Goal: Task Accomplishment & Management: Manage account settings

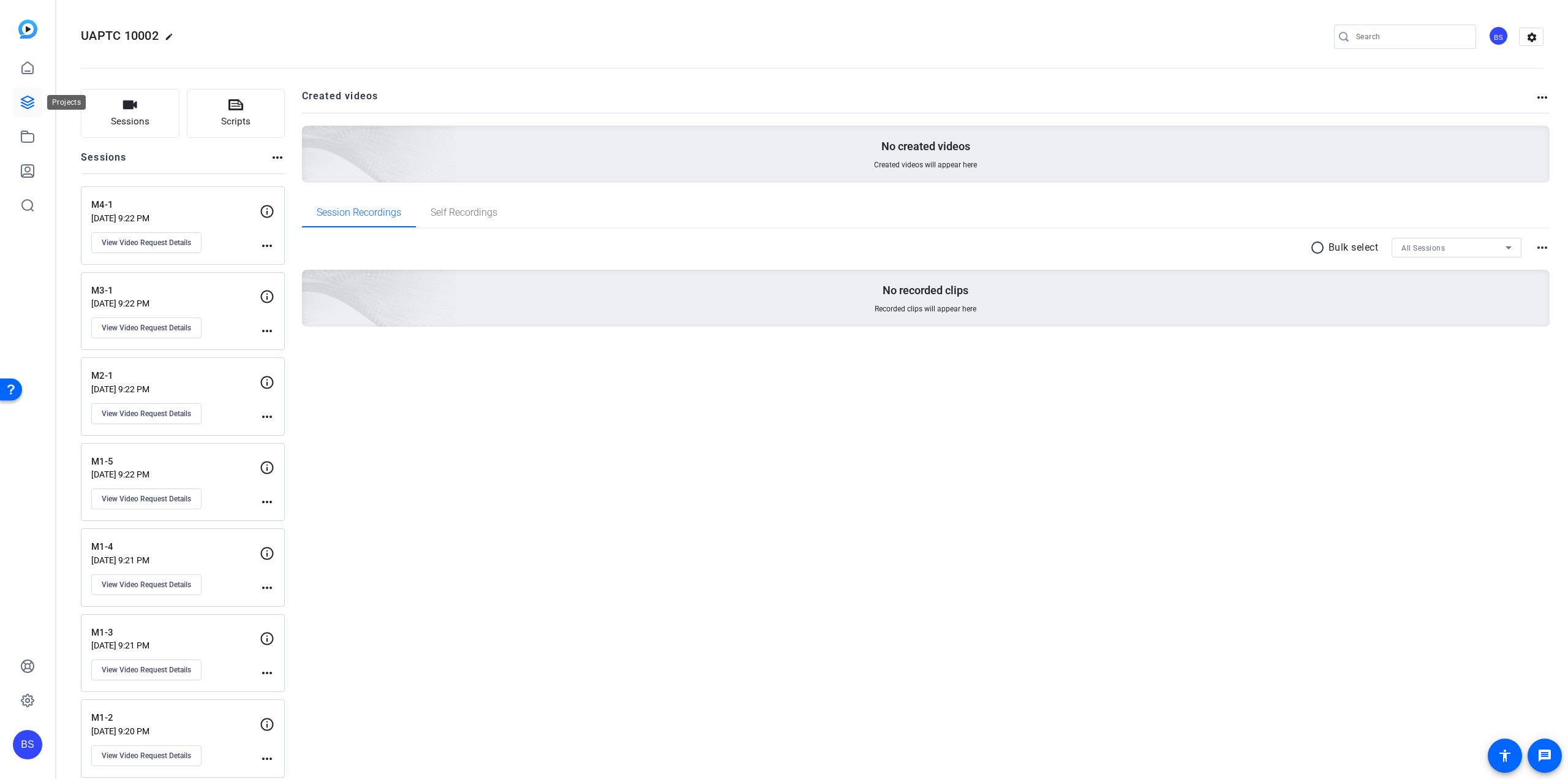
click at [23, 106] on icon at bounding box center [27, 102] width 12 height 12
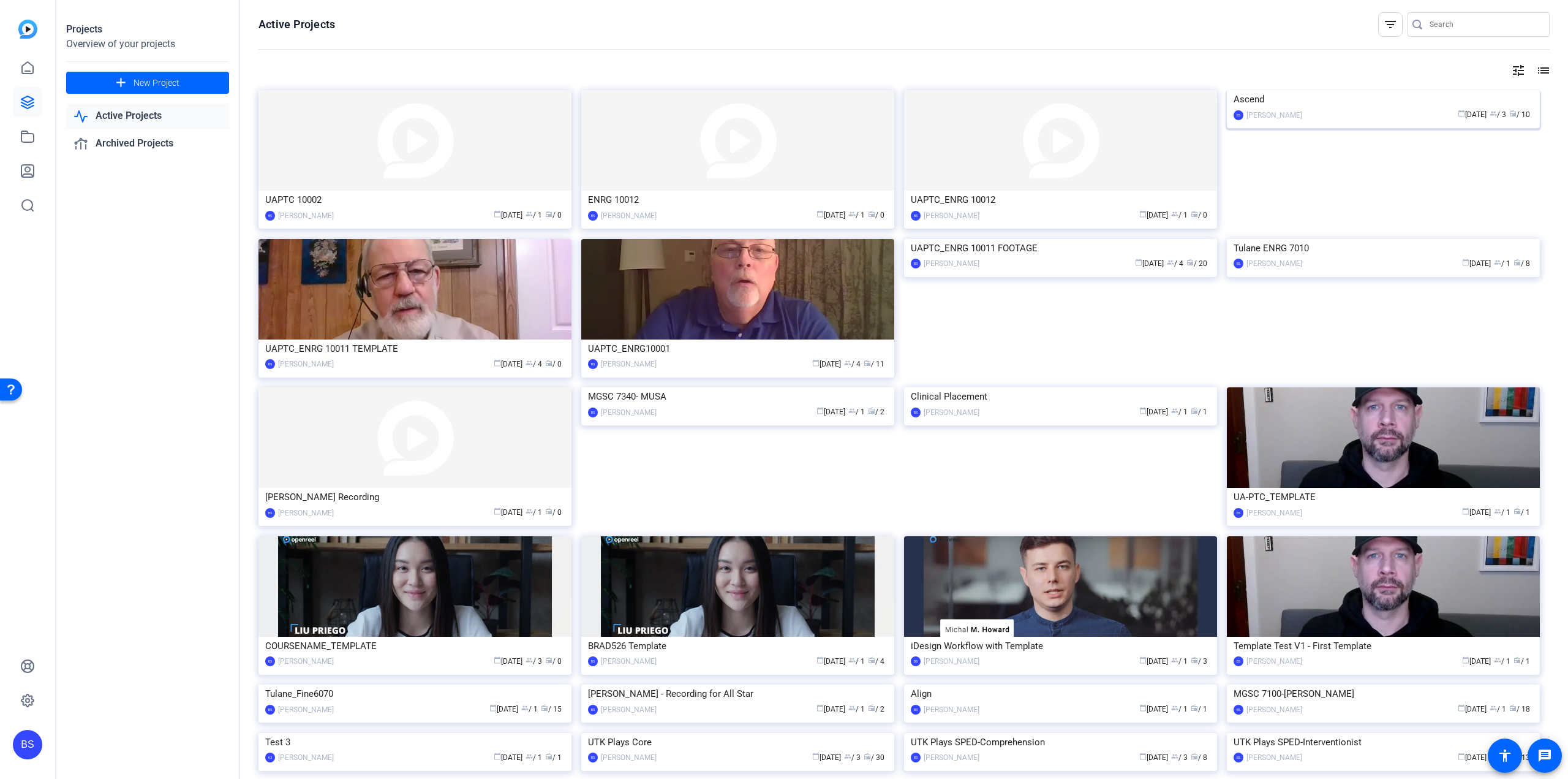
click at [1251, 109] on div "Ascend" at bounding box center [1383, 99] width 300 height 18
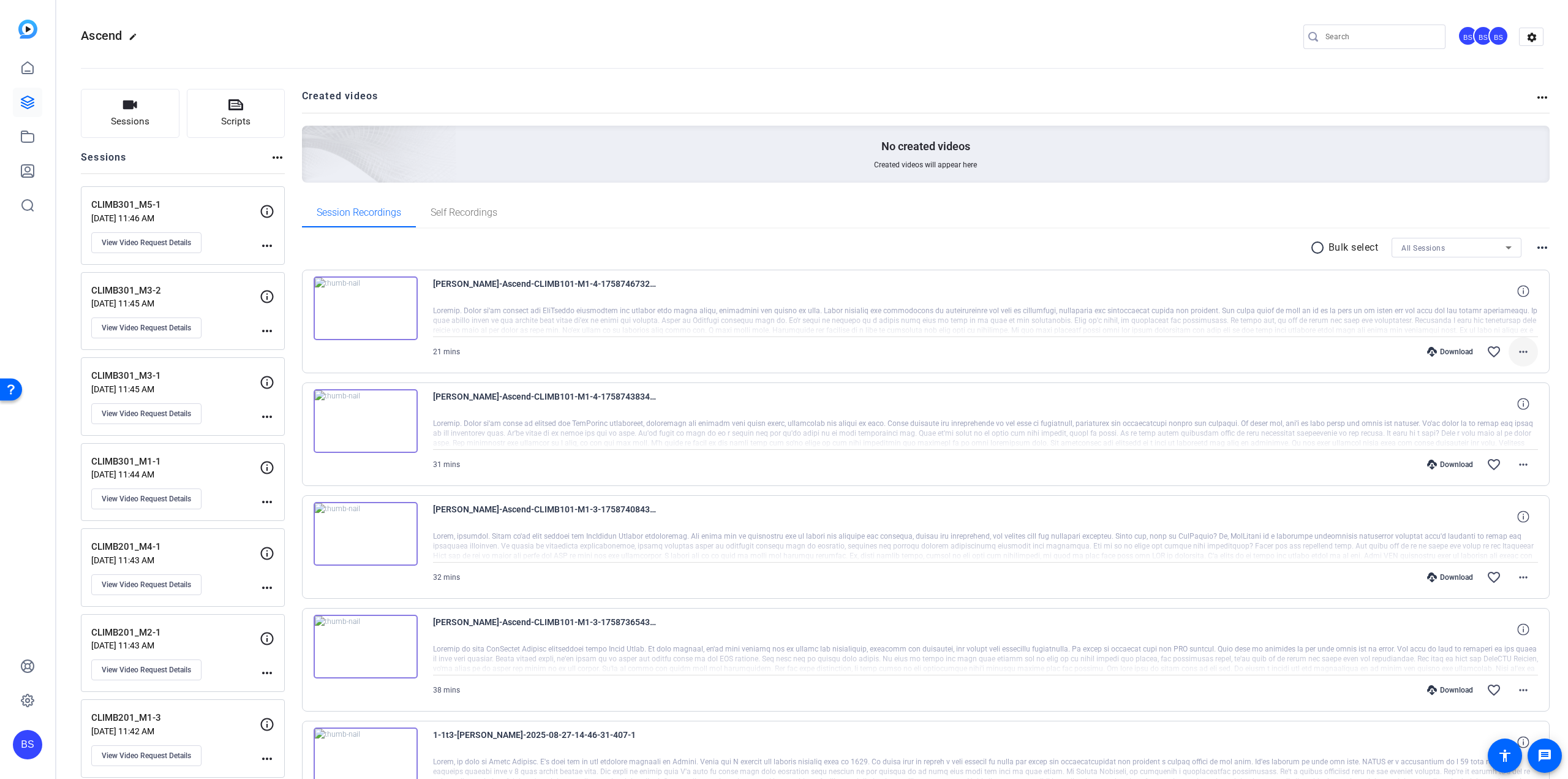
click at [1519, 348] on mat-icon "more_horiz" at bounding box center [1524, 351] width 15 height 15
click at [1503, 405] on span "Download MP4" at bounding box center [1485, 408] width 74 height 15
click at [1522, 464] on mat-icon "more_horiz" at bounding box center [1524, 464] width 15 height 15
click at [1490, 523] on span "Download MP4" at bounding box center [1485, 520] width 74 height 15
click at [1519, 575] on mat-icon "more_horiz" at bounding box center [1524, 577] width 15 height 15
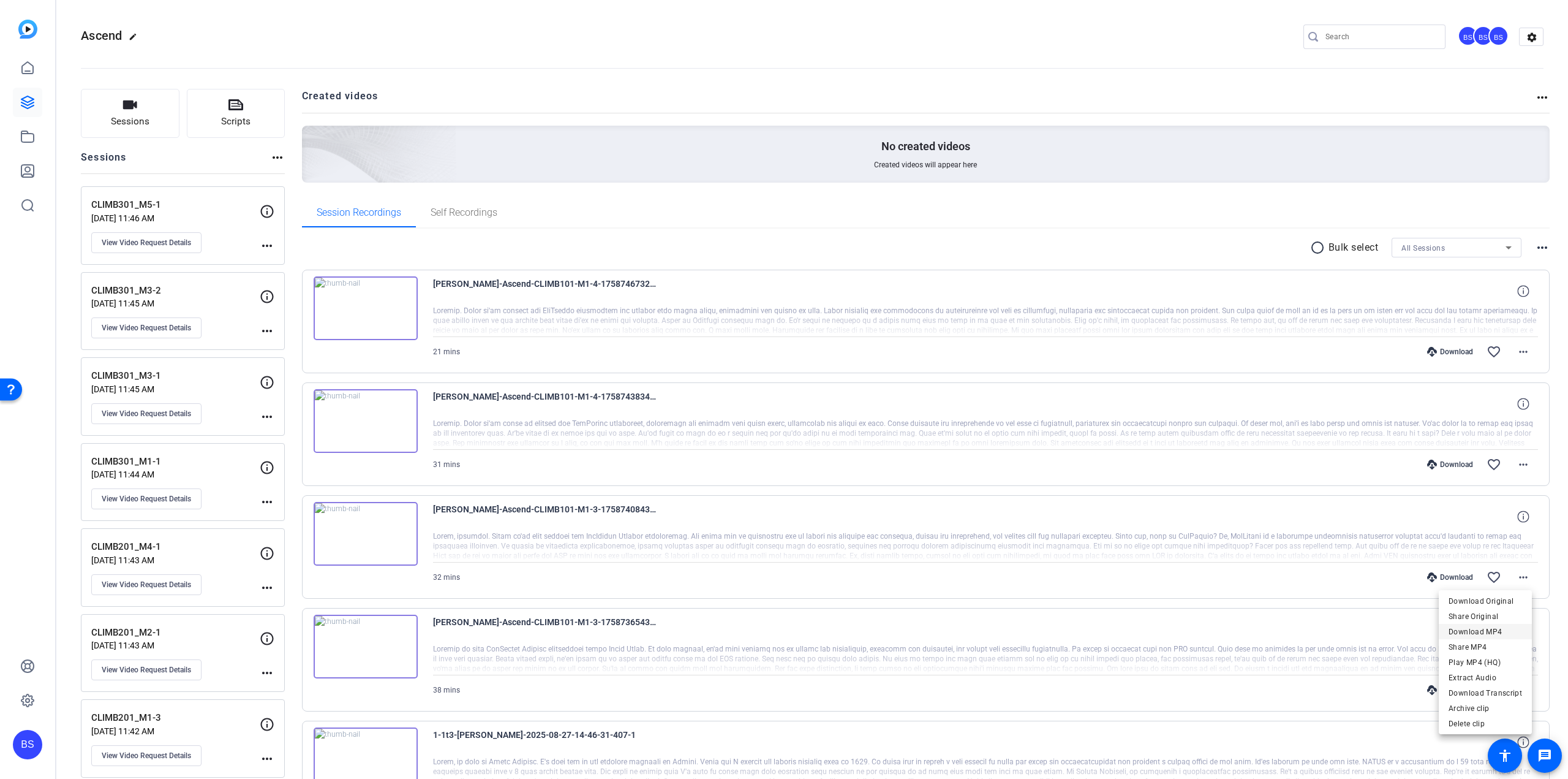
click at [1491, 629] on span "Download MP4" at bounding box center [1485, 632] width 74 height 15
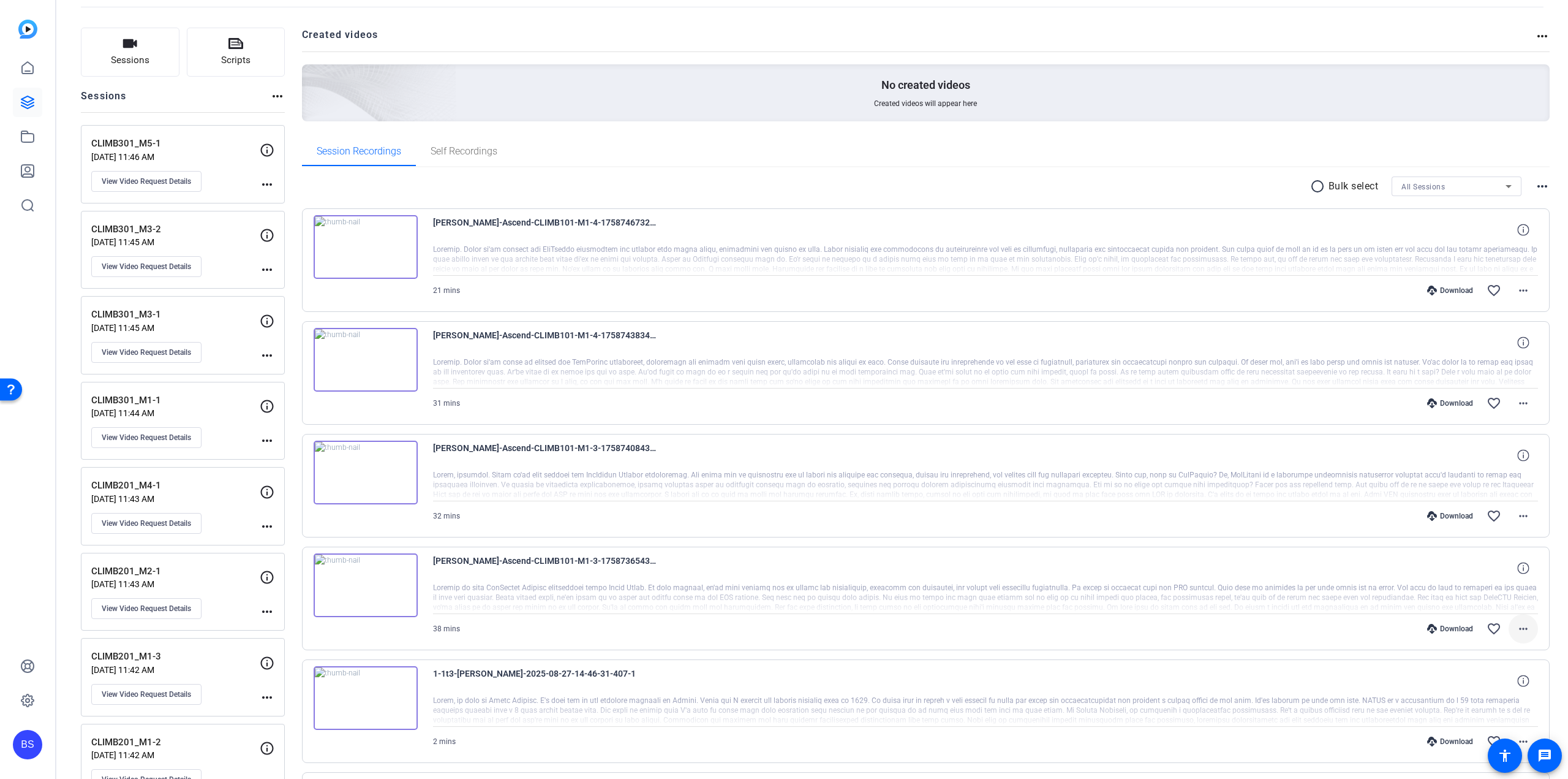
click at [1521, 626] on mat-icon "more_horiz" at bounding box center [1524, 629] width 15 height 15
click at [1481, 507] on span "Download MP4" at bounding box center [1485, 509] width 74 height 15
click at [20, 101] on link at bounding box center [28, 102] width 29 height 29
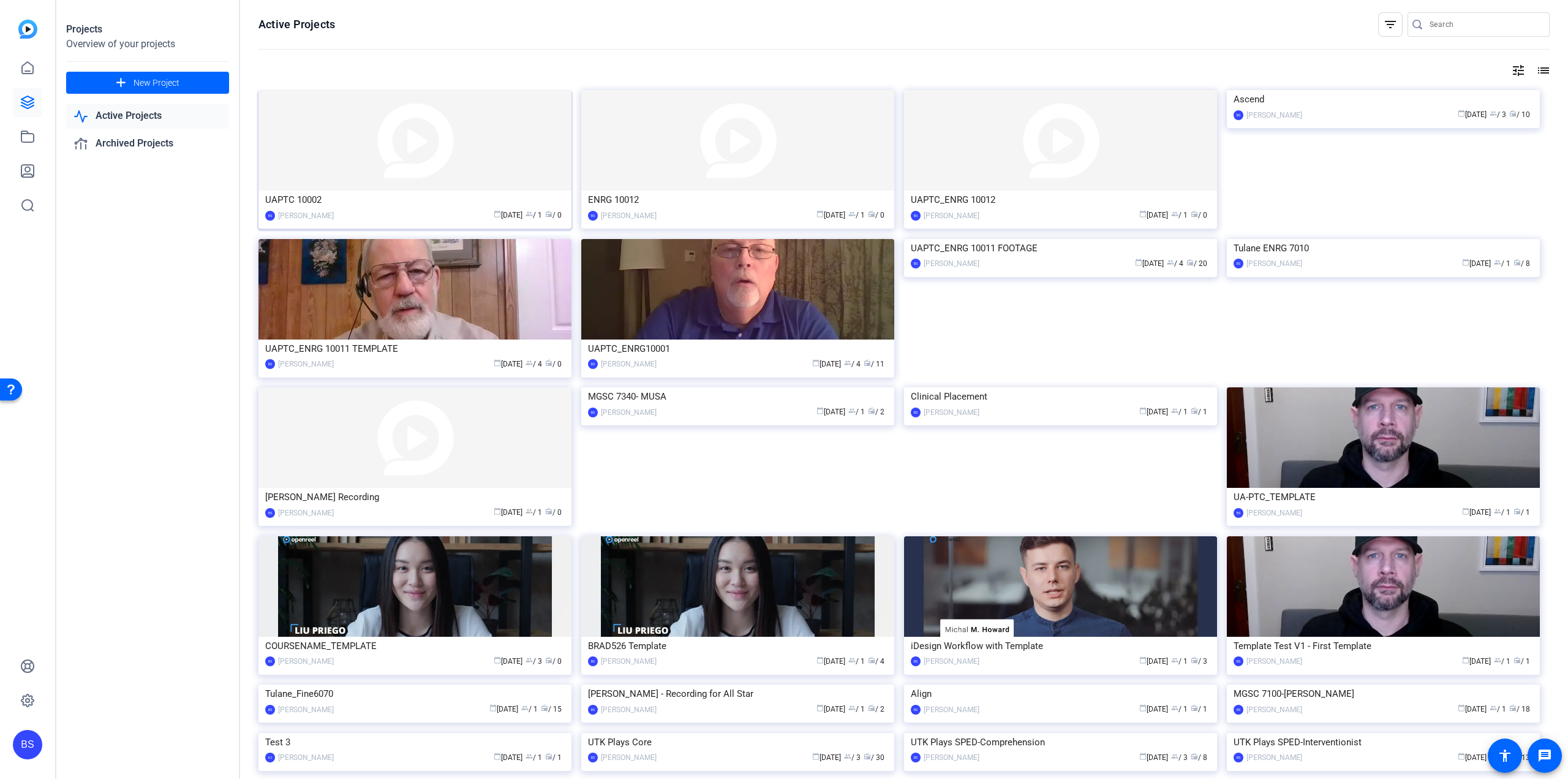
click at [309, 196] on div "UAPTC 10002" at bounding box center [415, 199] width 300 height 18
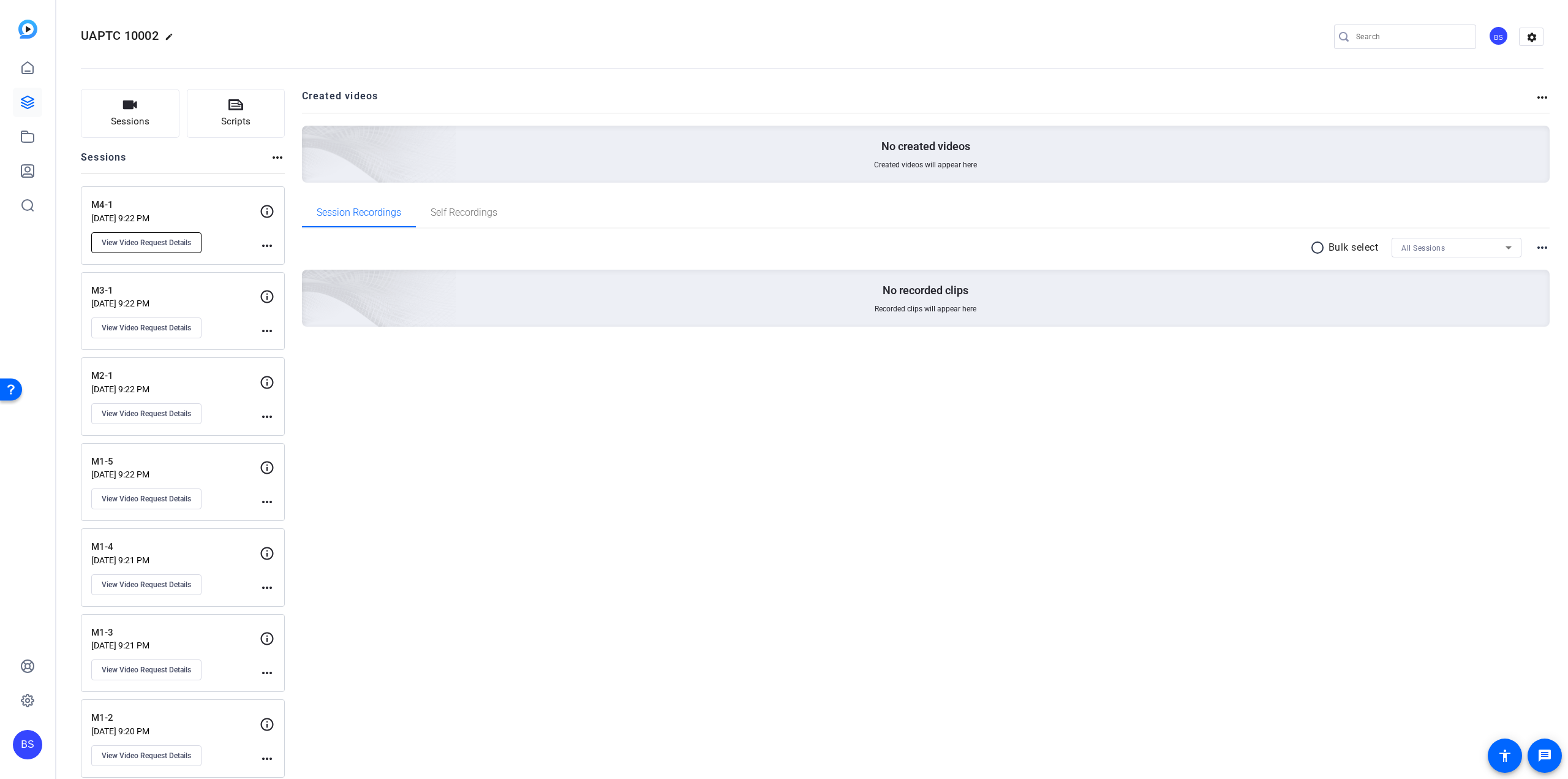
click at [181, 242] on span "View Video Request Details" at bounding box center [145, 243] width 89 height 10
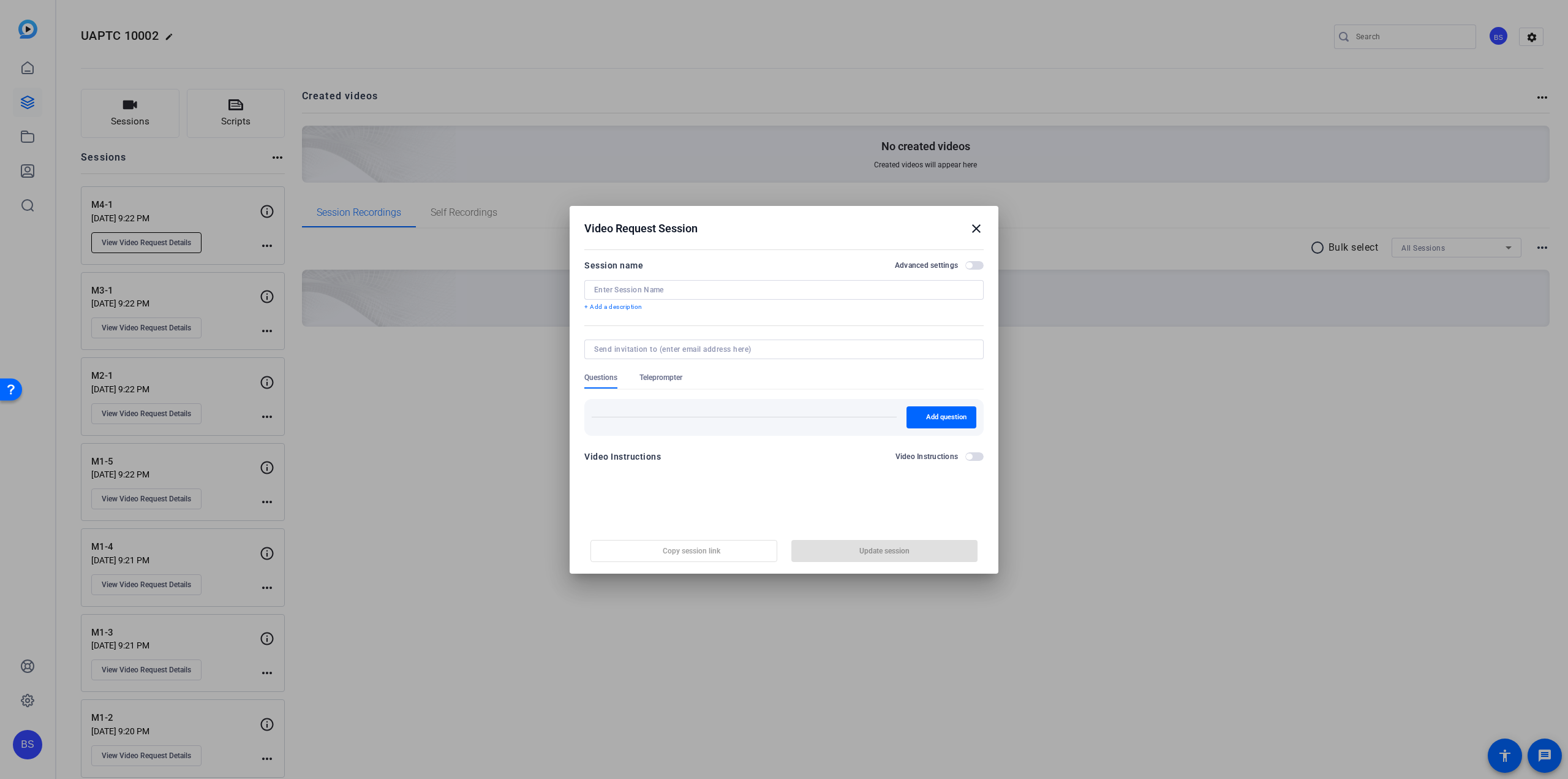
type input "M4-1"
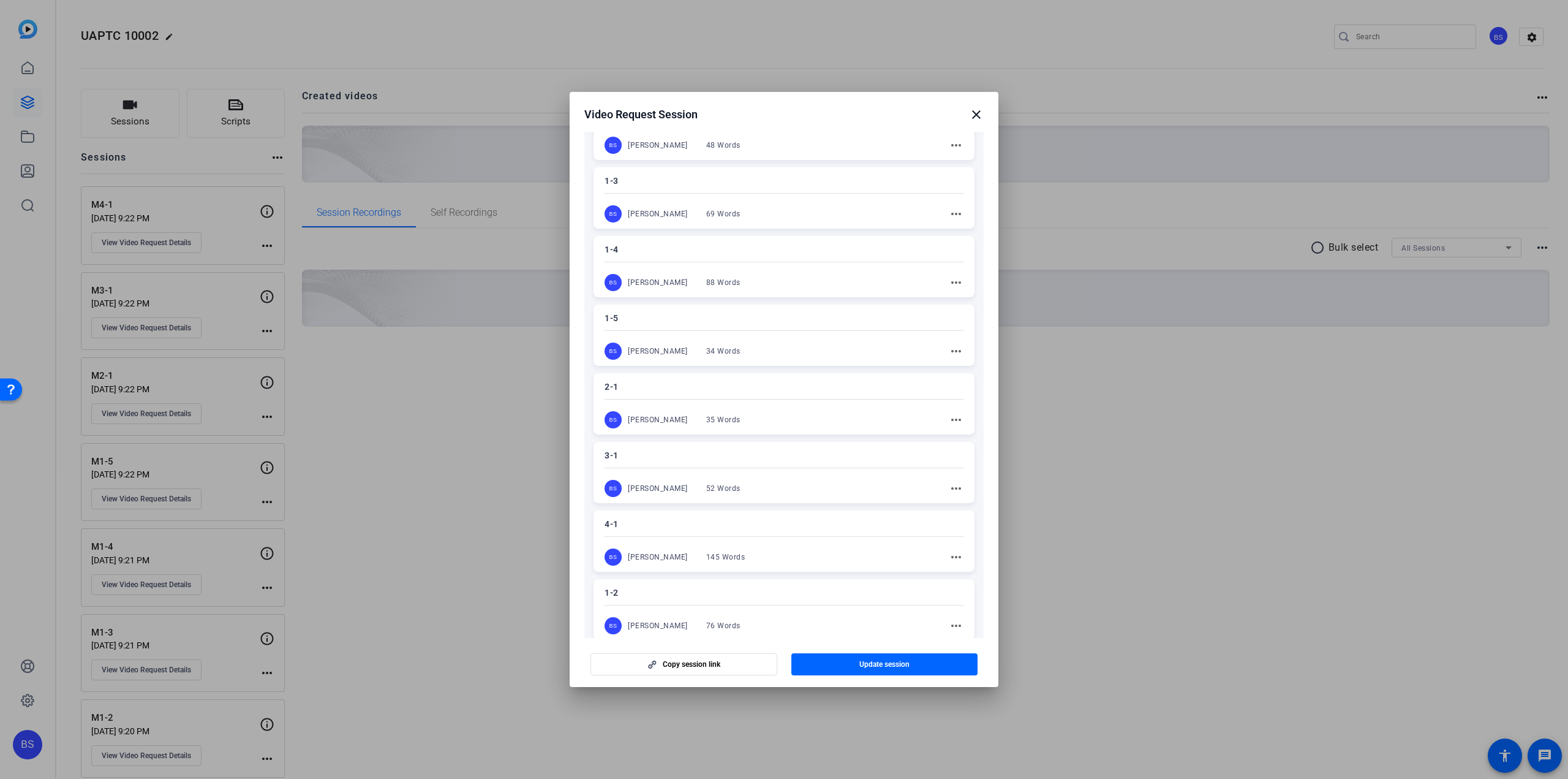
scroll to position [370, 0]
click at [764, 454] on div "4-1 BS [PERSON_NAME] 145 Words more_horiz" at bounding box center [784, 466] width 381 height 61
click at [949, 479] on mat-icon "more_horiz" at bounding box center [956, 481] width 15 height 15
click at [835, 443] on div at bounding box center [784, 389] width 1568 height 779
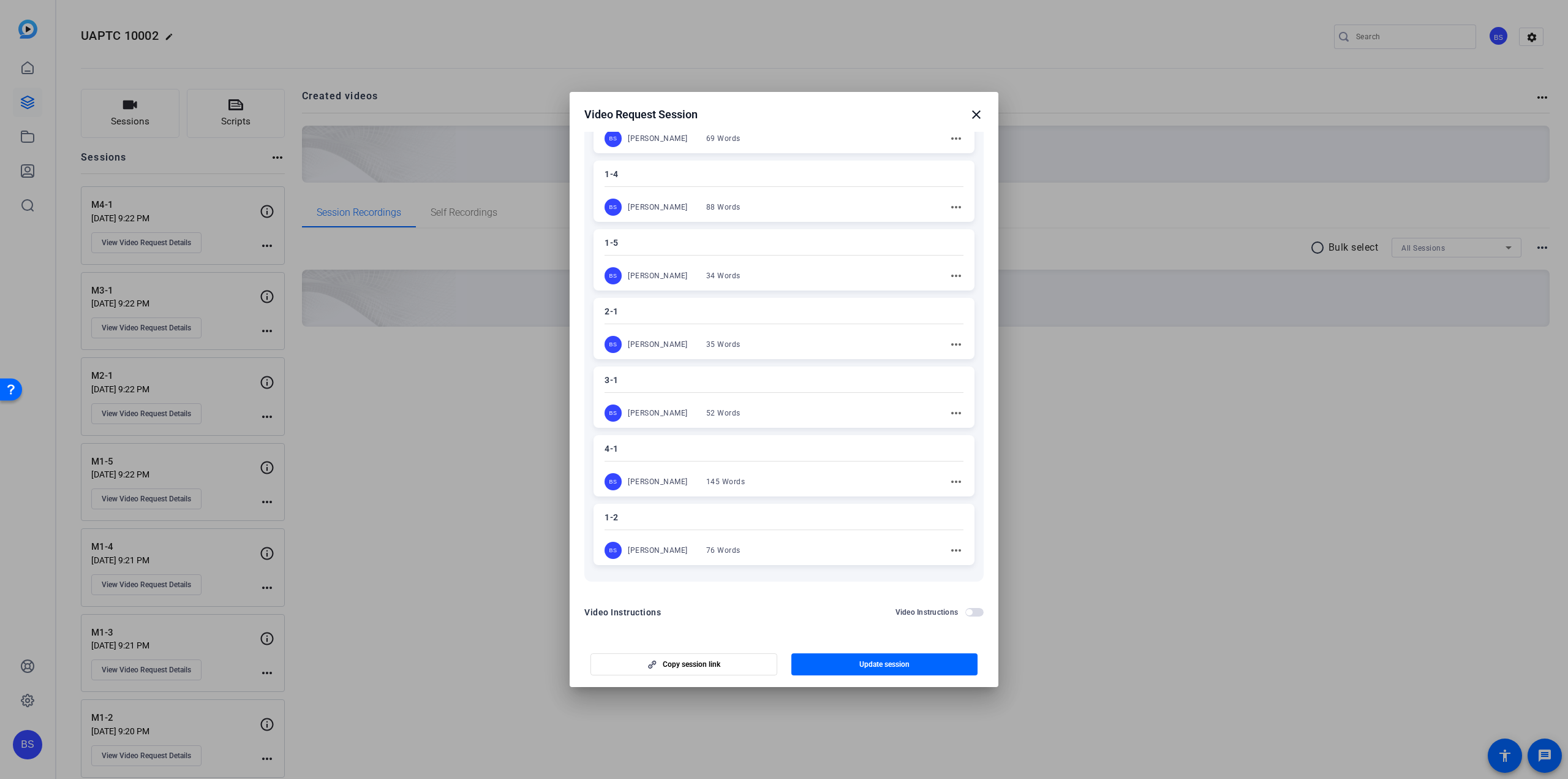
click at [628, 446] on p "4-1" at bounding box center [784, 449] width 359 height 15
click at [627, 469] on div "4-1 BS [PERSON_NAME] 145 Words more_horiz" at bounding box center [784, 466] width 381 height 62
click at [650, 462] on div "4-1 BS [PERSON_NAME] 145 Words more_horiz" at bounding box center [784, 465] width 381 height 61
click at [884, 664] on span "Update session" at bounding box center [884, 665] width 50 height 10
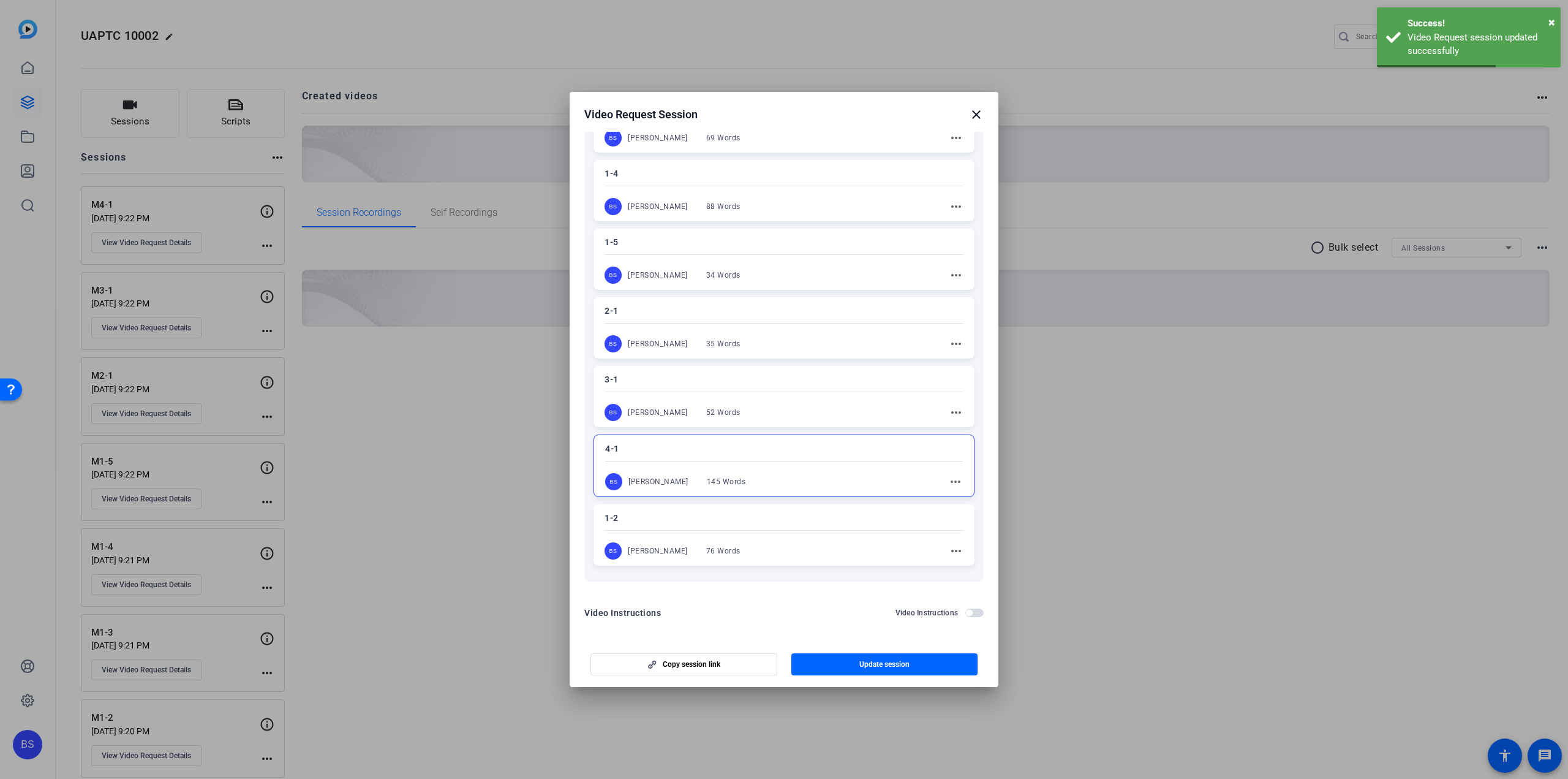
click at [976, 114] on mat-icon "close" at bounding box center [976, 114] width 15 height 15
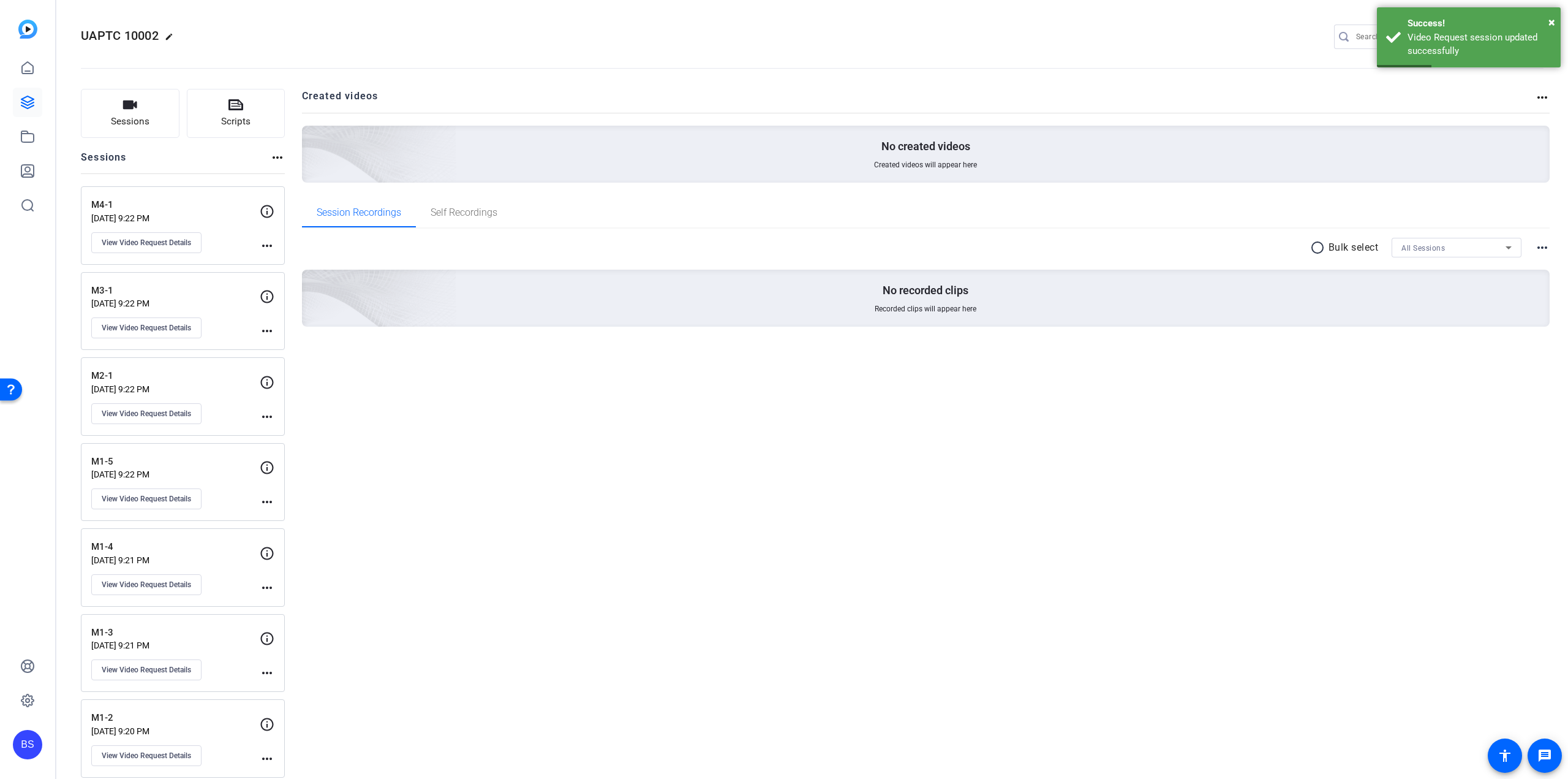
click at [153, 230] on div "M4-1 [DATE] 9:22 PM View Video Request Details" at bounding box center [176, 225] width 168 height 55
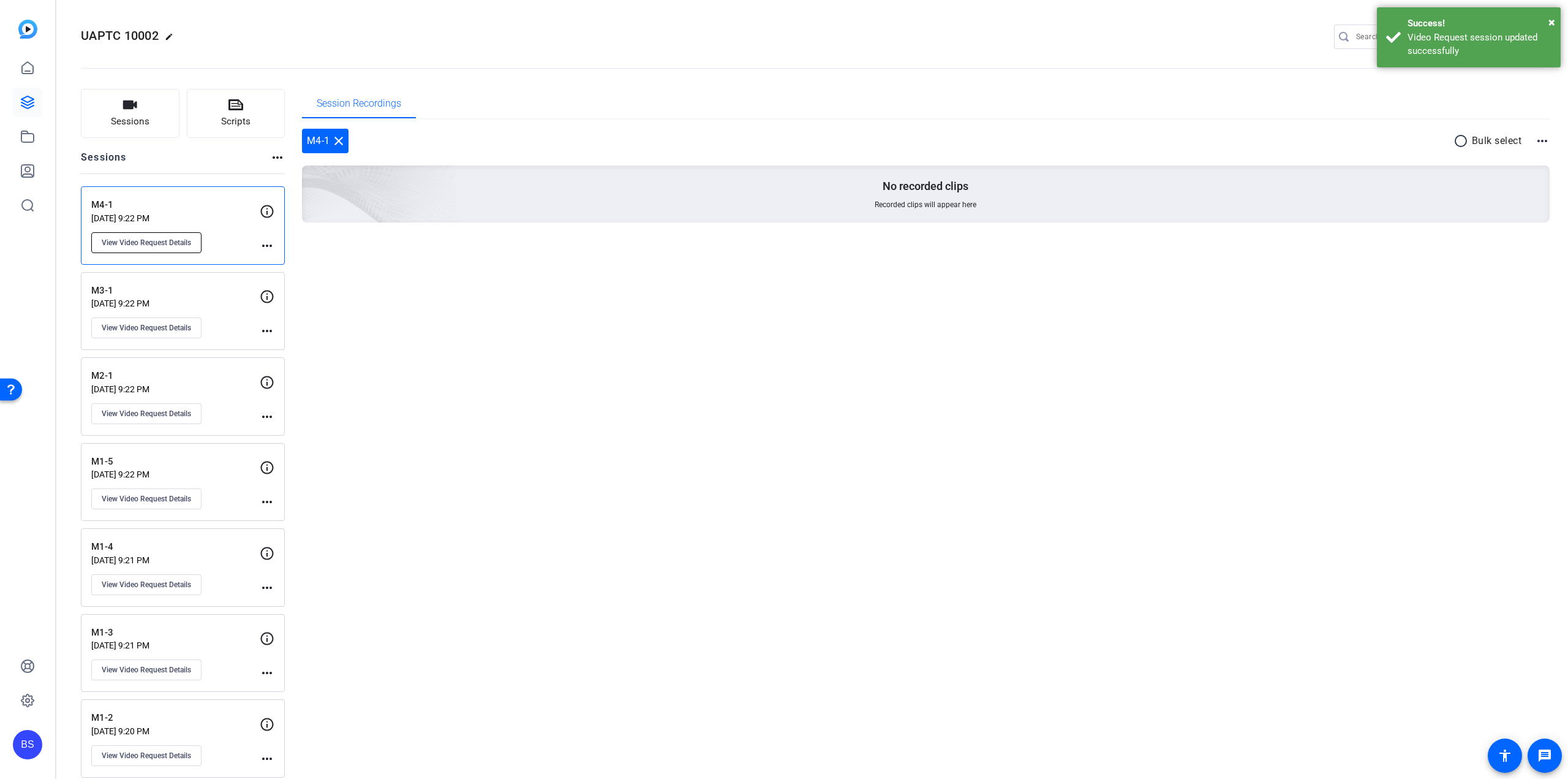
click at [159, 241] on span "View Video Request Details" at bounding box center [145, 243] width 89 height 10
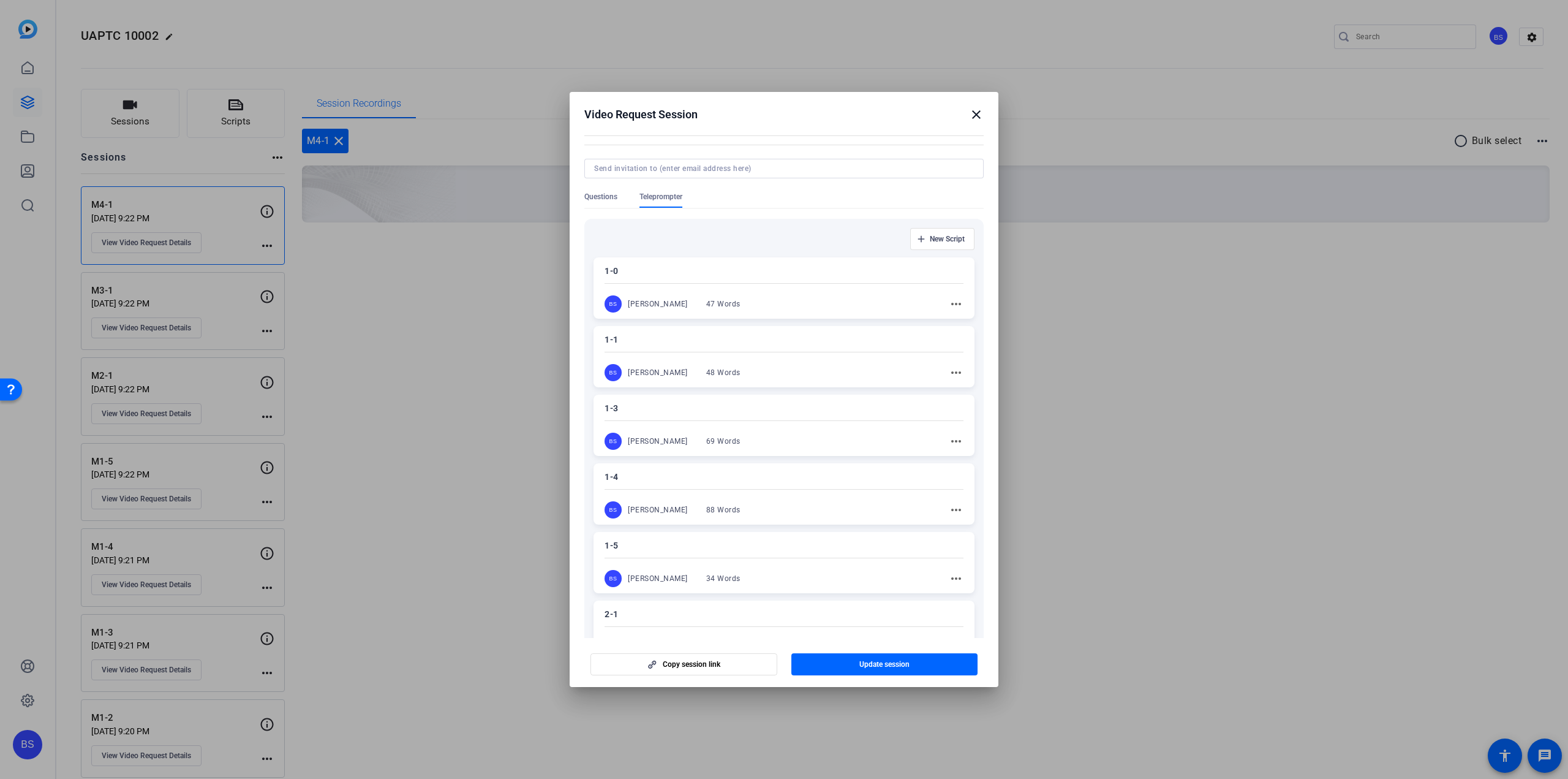
scroll to position [64, 0]
click at [975, 115] on mat-icon "close" at bounding box center [976, 114] width 15 height 15
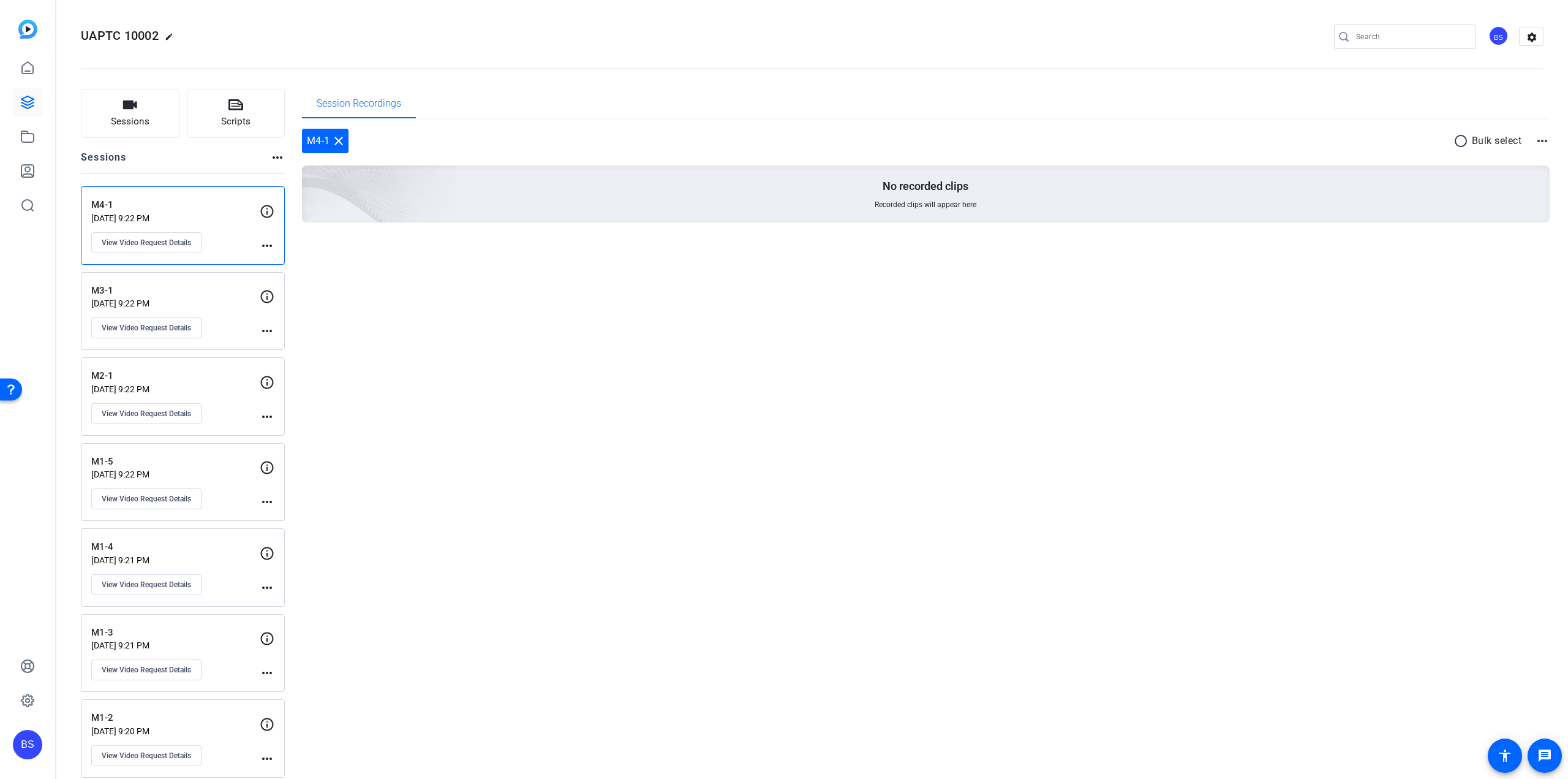
click at [209, 284] on p "M3-1" at bounding box center [176, 290] width 168 height 14
click at [172, 326] on span "View Video Request Details" at bounding box center [145, 328] width 89 height 10
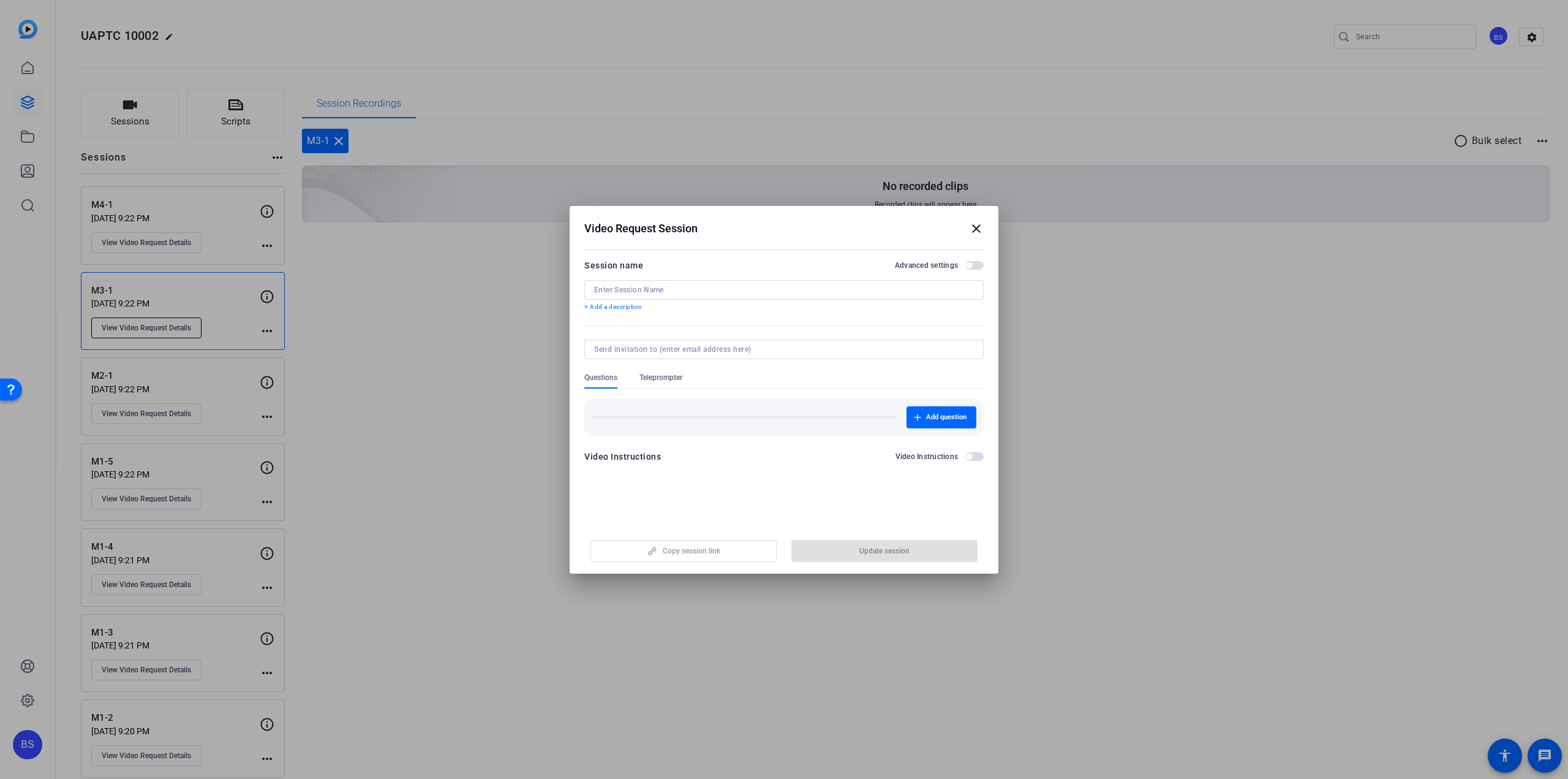
type input "M3-1"
click at [662, 380] on span "Teleprompter" at bounding box center [661, 378] width 42 height 10
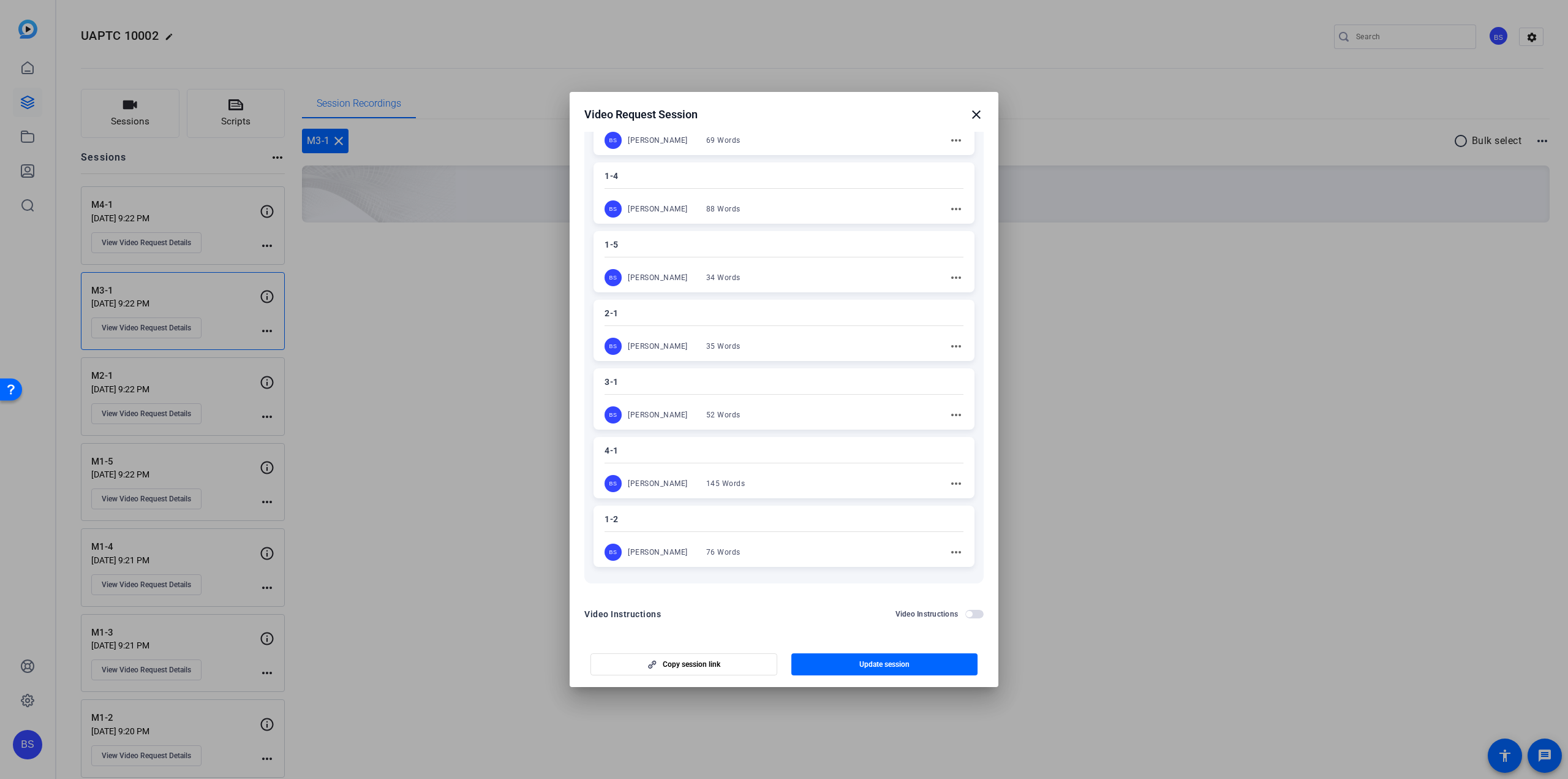
scroll to position [369, 0]
click at [735, 383] on p "3-1" at bounding box center [784, 380] width 359 height 15
click at [892, 659] on span "button" at bounding box center [885, 665] width 187 height 29
click at [978, 113] on mat-icon "close" at bounding box center [976, 114] width 15 height 15
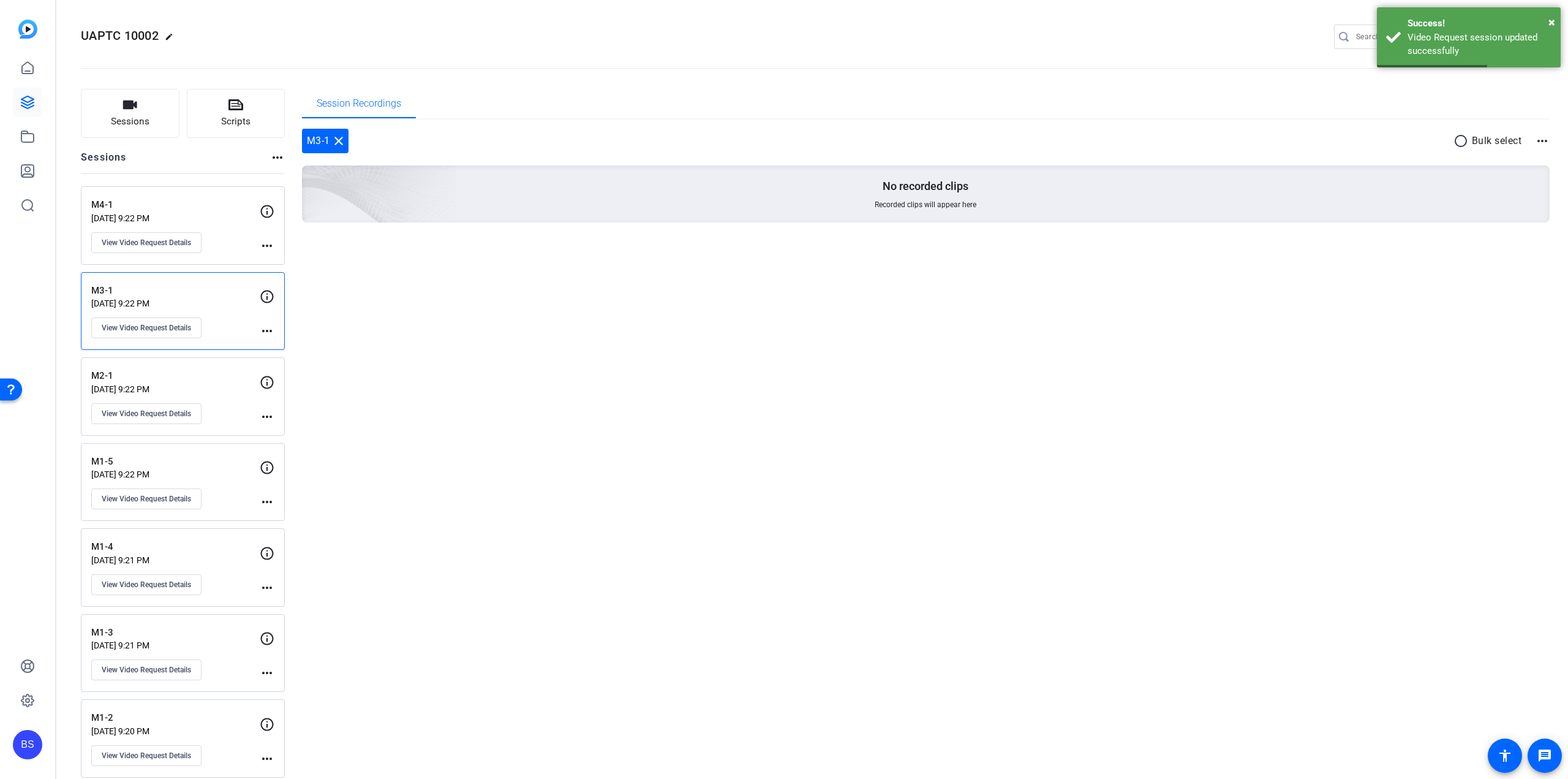
click at [208, 361] on div "M2-1 [DATE] 9:22 PM View Video Request Details more_horiz" at bounding box center [183, 396] width 204 height 78
click at [167, 410] on span "View Video Request Details" at bounding box center [145, 414] width 89 height 10
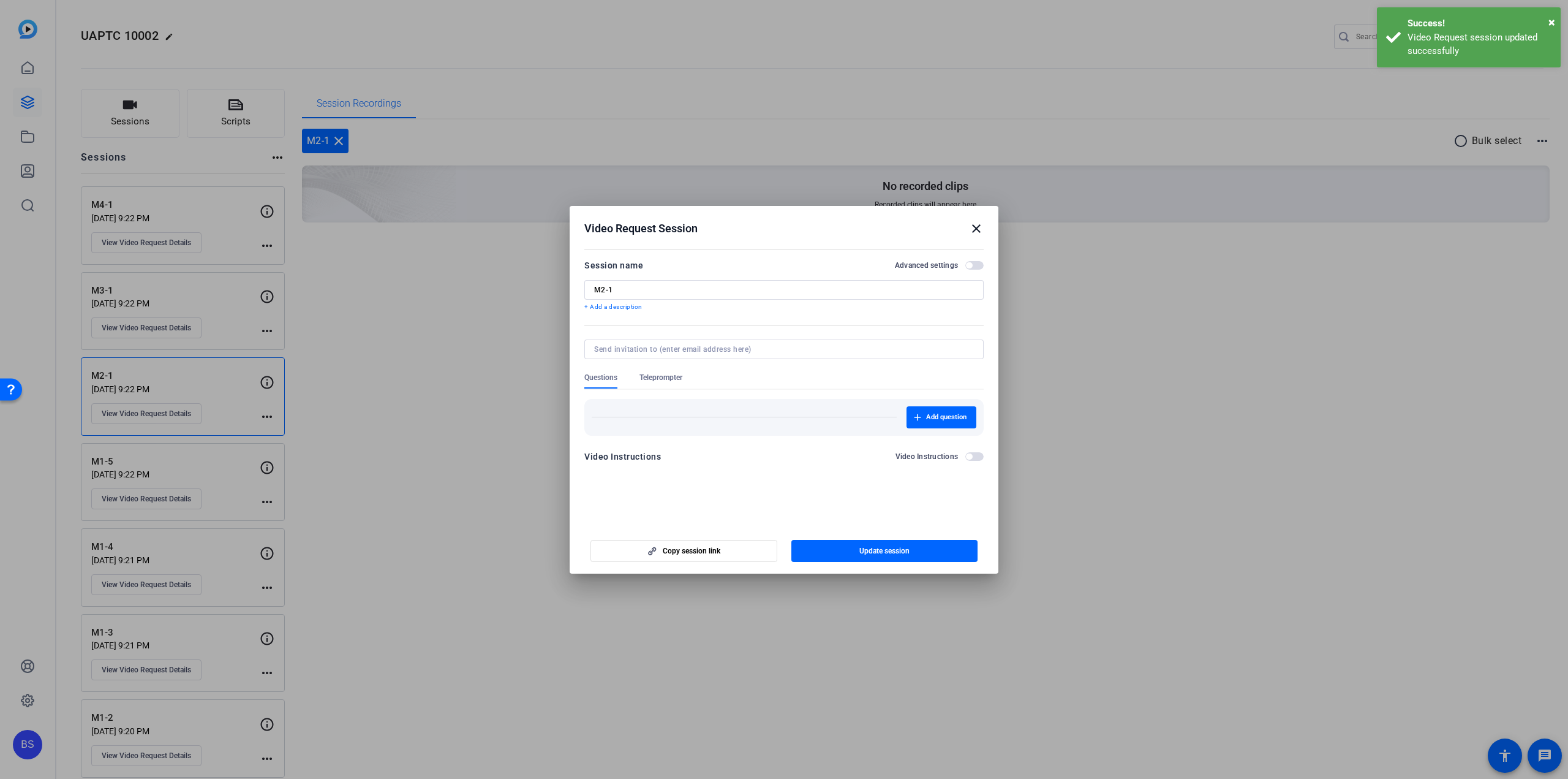
click at [669, 376] on span "Teleprompter" at bounding box center [661, 378] width 42 height 10
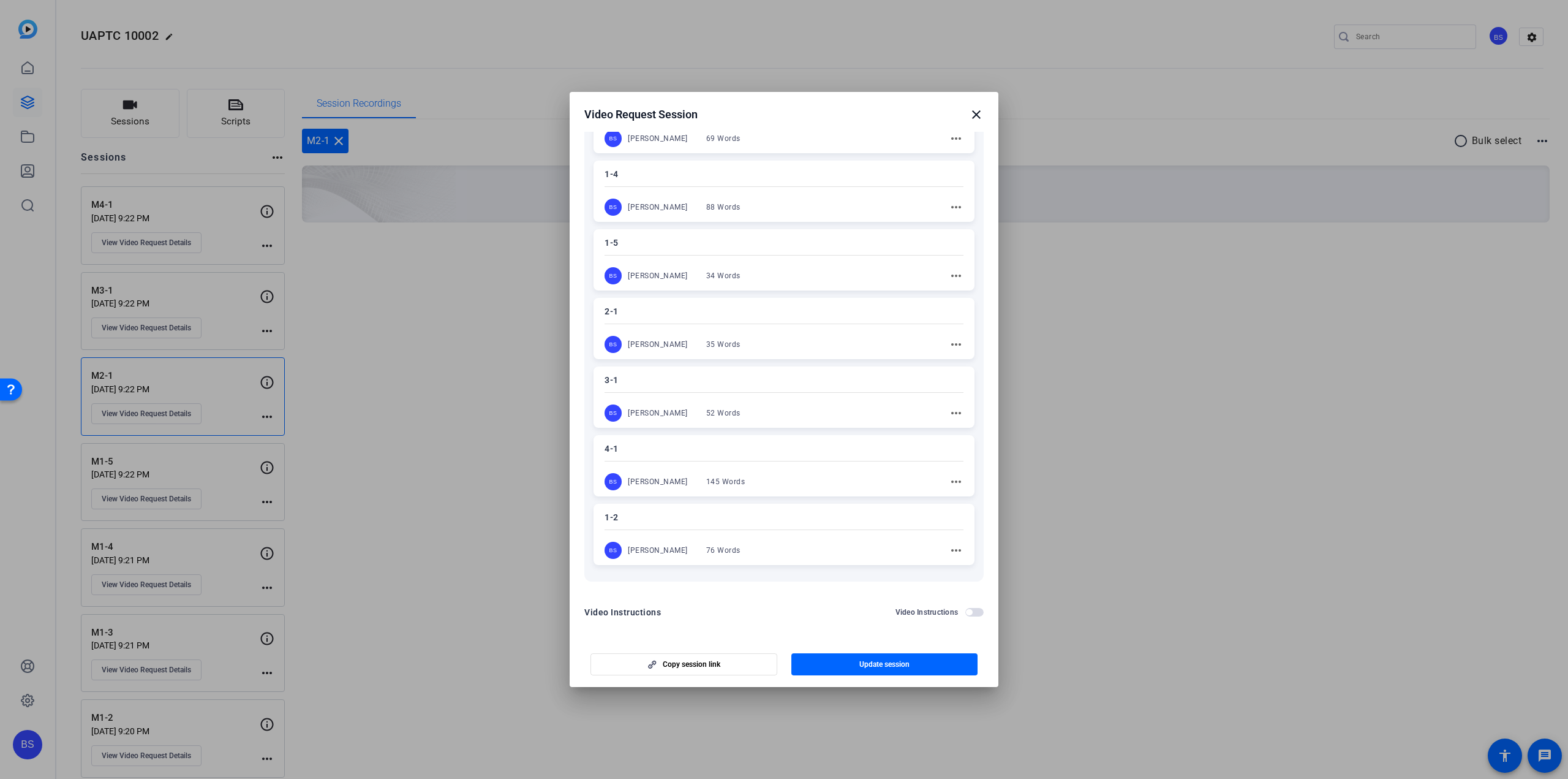
click at [677, 324] on div at bounding box center [784, 324] width 359 height 4
click at [882, 669] on span "Update session" at bounding box center [884, 665] width 50 height 10
click at [976, 114] on mat-icon "close" at bounding box center [976, 114] width 15 height 15
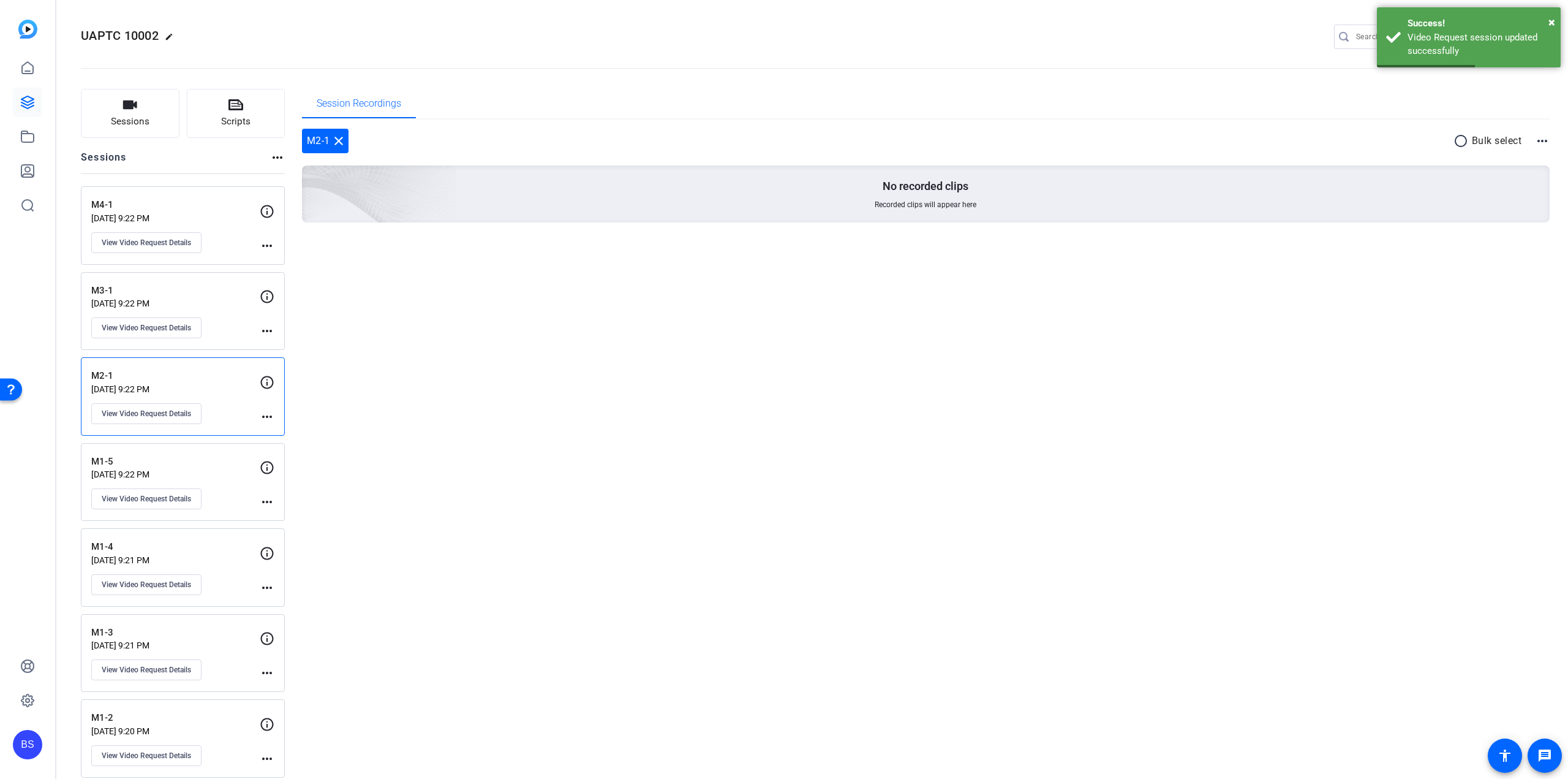
click at [194, 459] on p "M1-5" at bounding box center [176, 461] width 168 height 14
click at [187, 495] on span "View Video Request Details" at bounding box center [145, 499] width 89 height 10
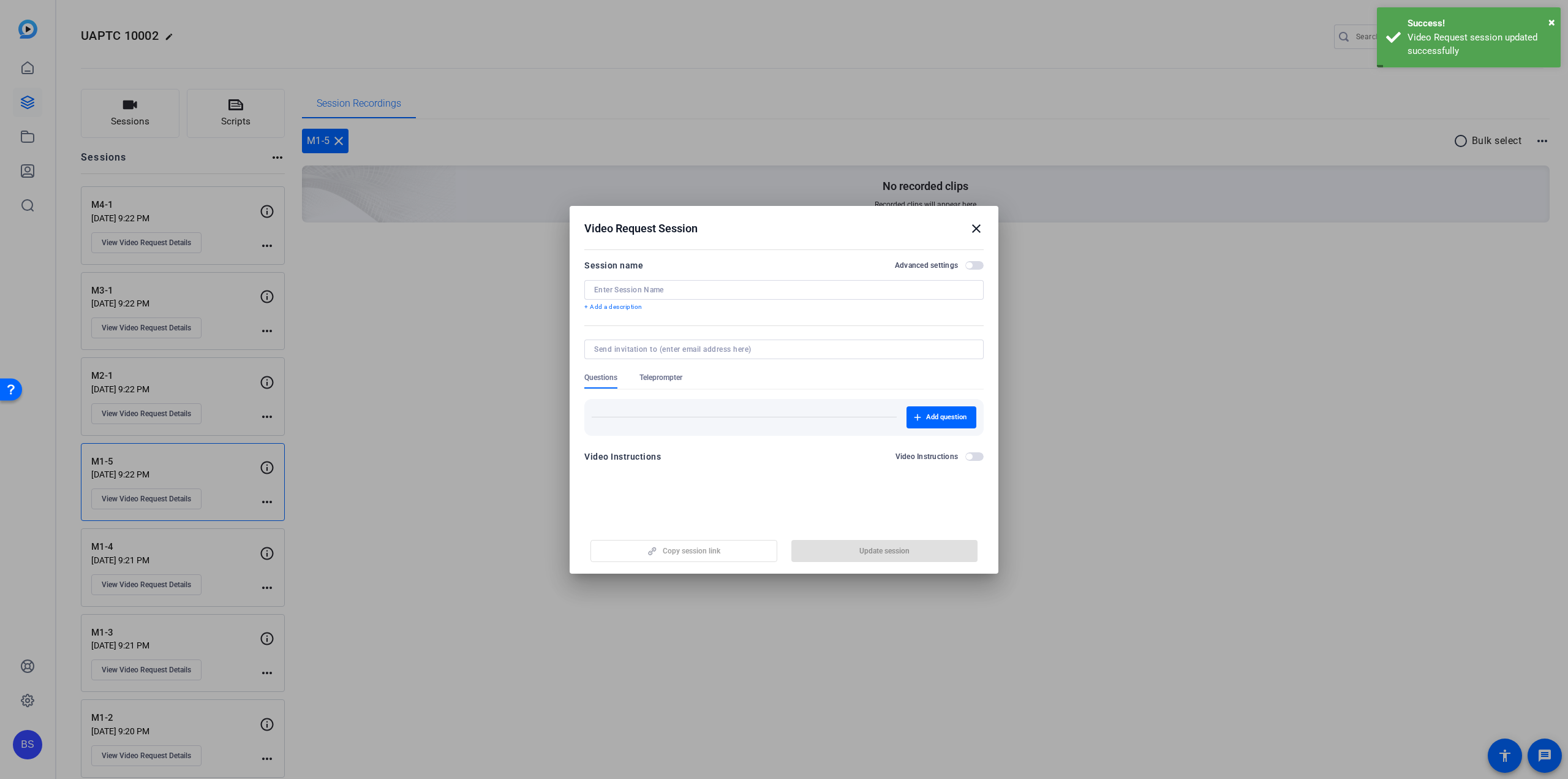
type input "M1-5"
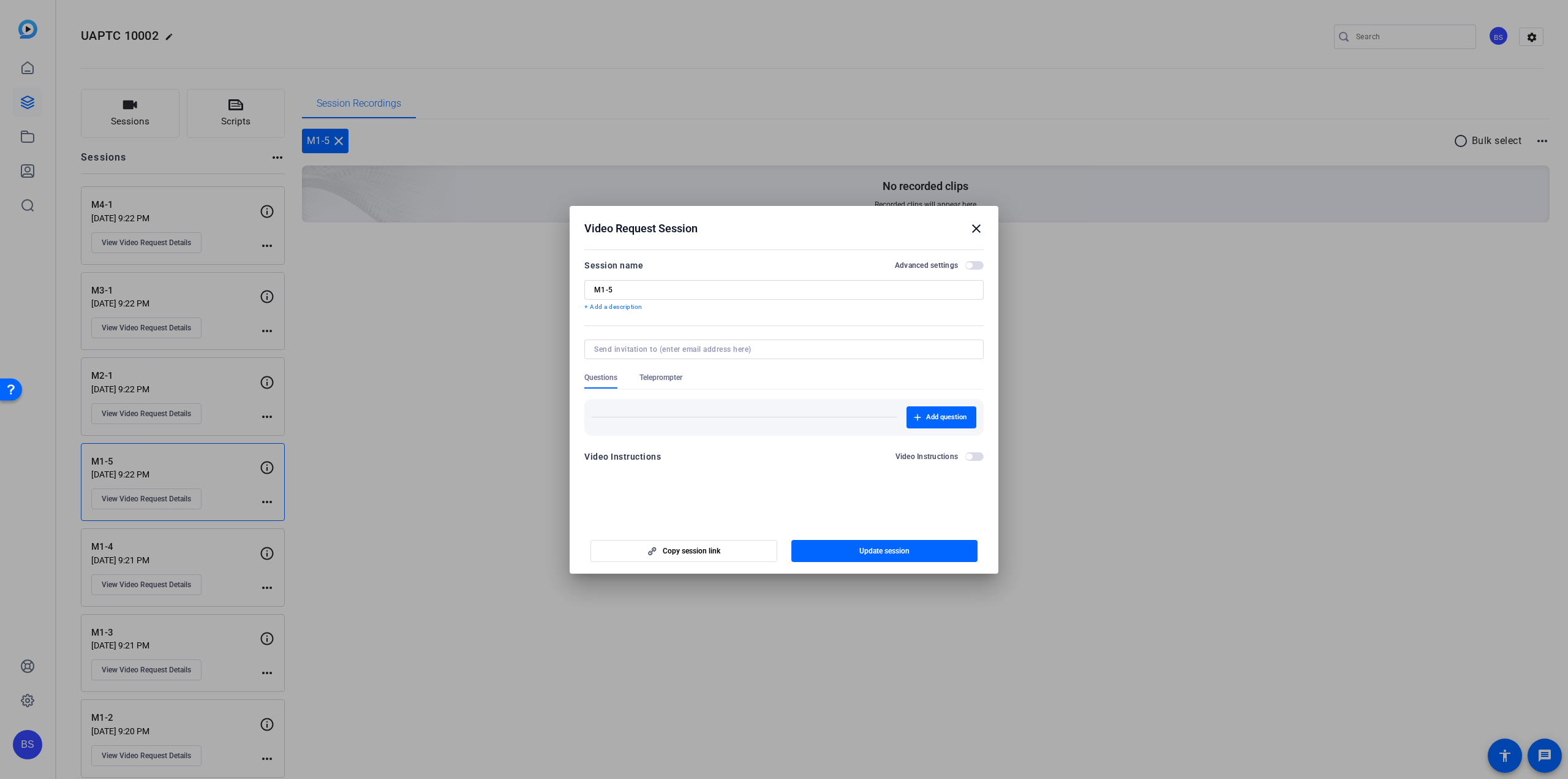
click at [668, 373] on span "Teleprompter" at bounding box center [661, 378] width 42 height 10
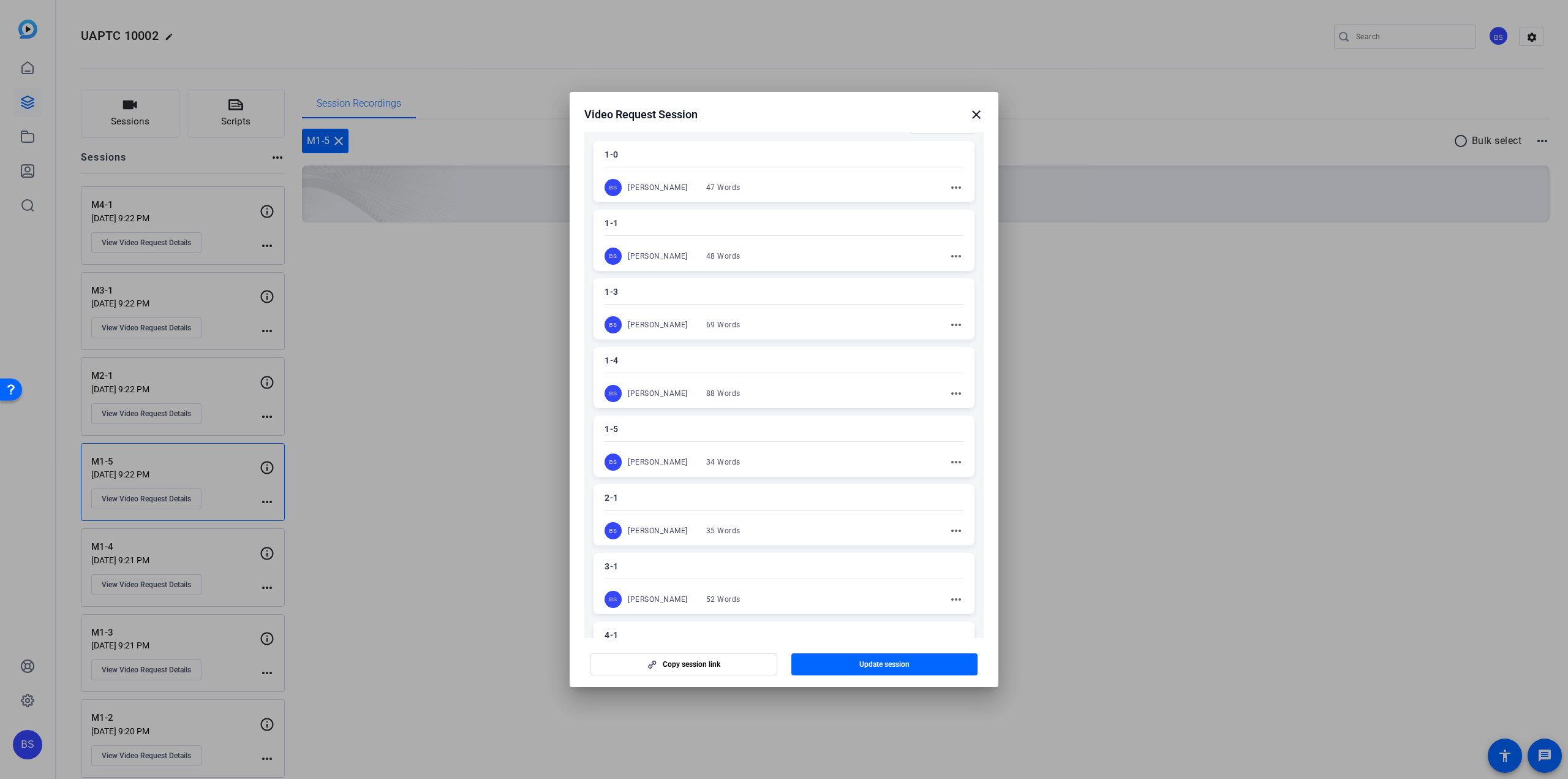
scroll to position [184, 0]
click at [686, 445] on div "1-5 BS [PERSON_NAME] 34 Words more_horiz" at bounding box center [784, 445] width 381 height 61
click at [895, 657] on span "button" at bounding box center [885, 665] width 187 height 29
click at [973, 119] on mat-icon "close" at bounding box center [976, 114] width 15 height 15
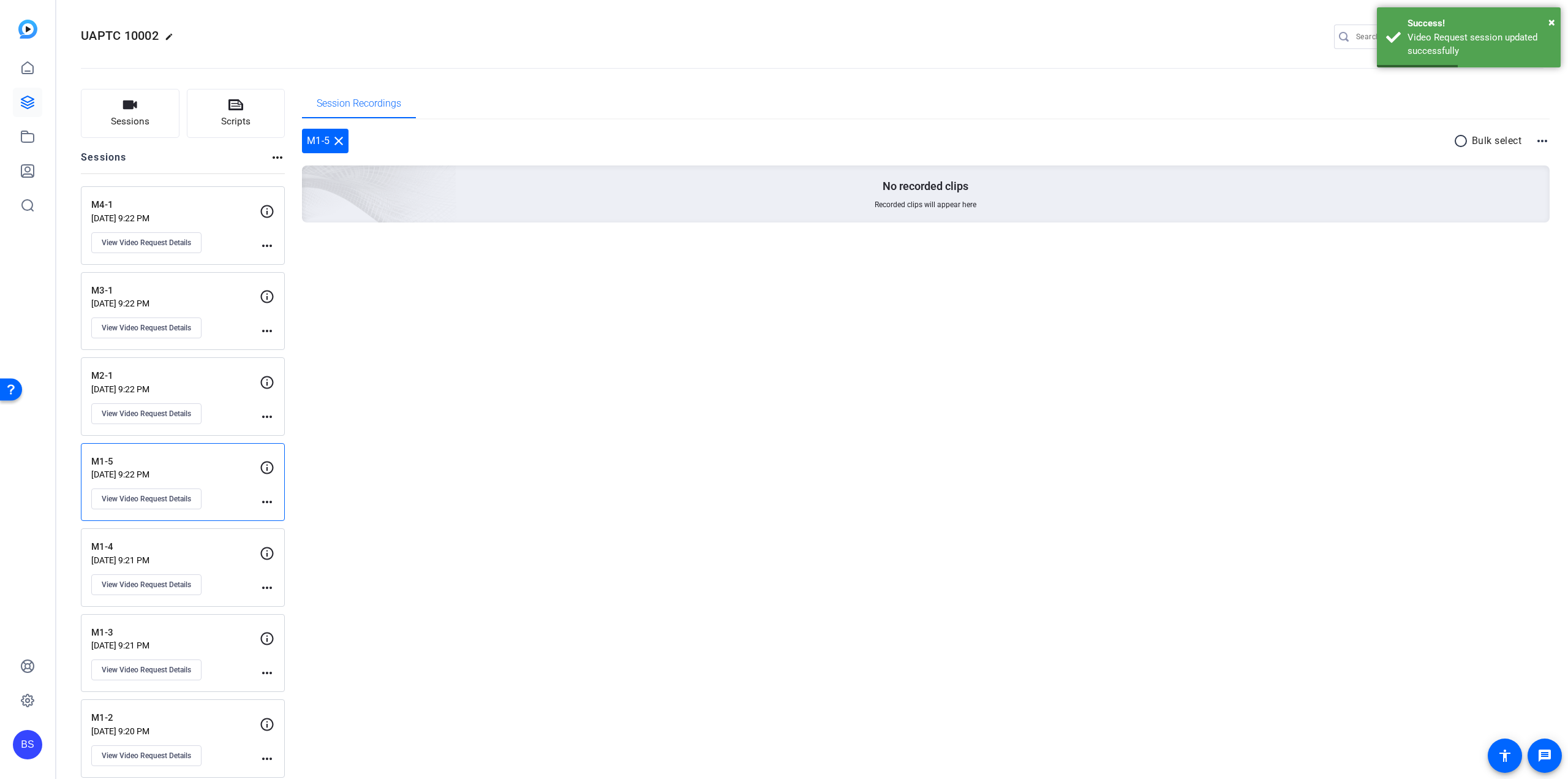
click at [217, 555] on p "[DATE] 9:21 PM" at bounding box center [176, 560] width 168 height 10
click at [145, 575] on button "View Video Request Details" at bounding box center [146, 584] width 110 height 20
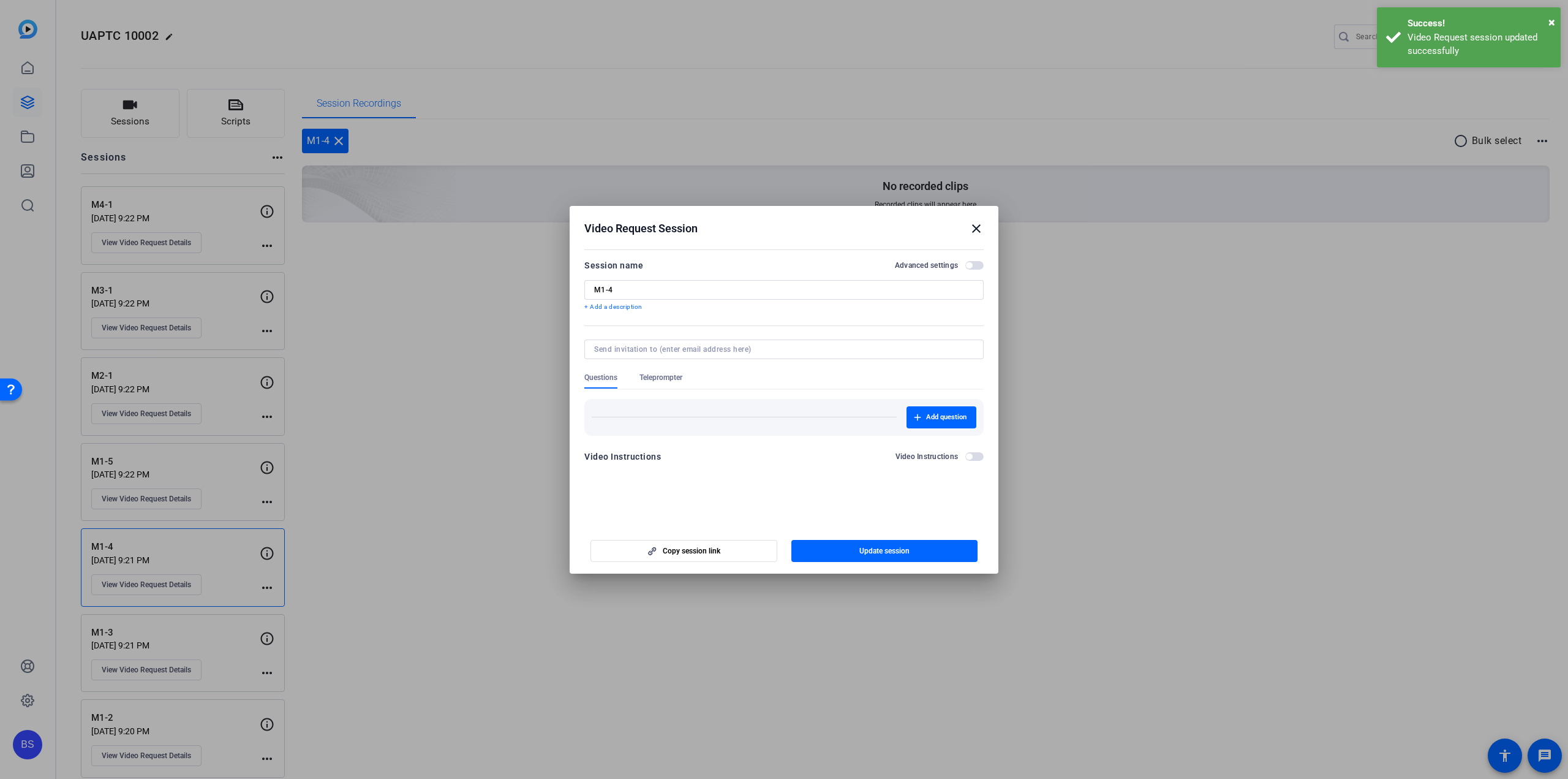
click at [650, 374] on form "Session name Advanced settings M1-4 + Add a description Questions Teleprompter …" at bounding box center [784, 365] width 400 height 213
click at [667, 381] on span "Teleprompter" at bounding box center [661, 378] width 42 height 10
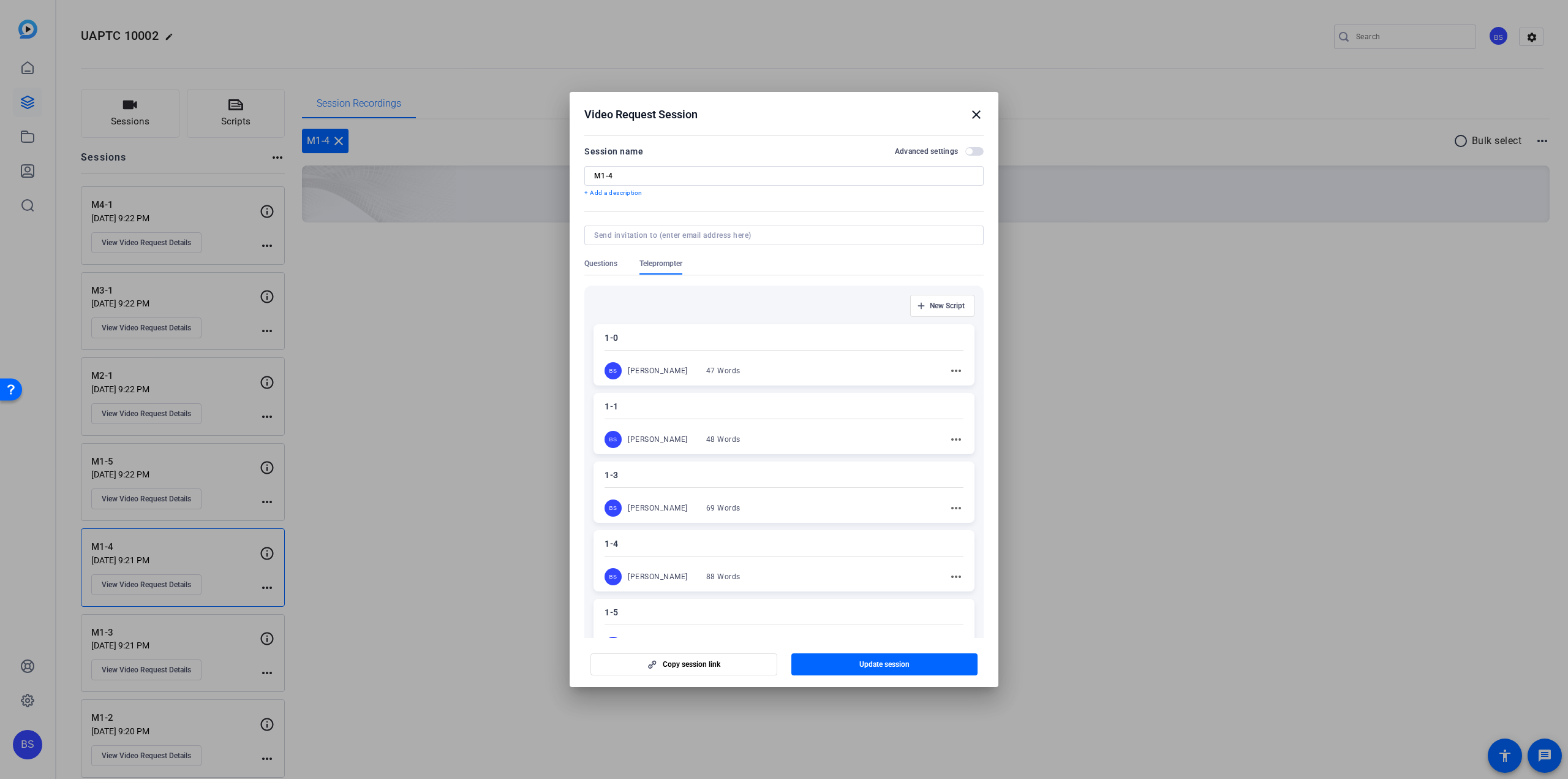
click at [696, 544] on p "1-4" at bounding box center [784, 544] width 359 height 15
click at [853, 672] on span "button" at bounding box center [885, 665] width 187 height 29
click at [973, 114] on mat-icon "close" at bounding box center [976, 114] width 15 height 15
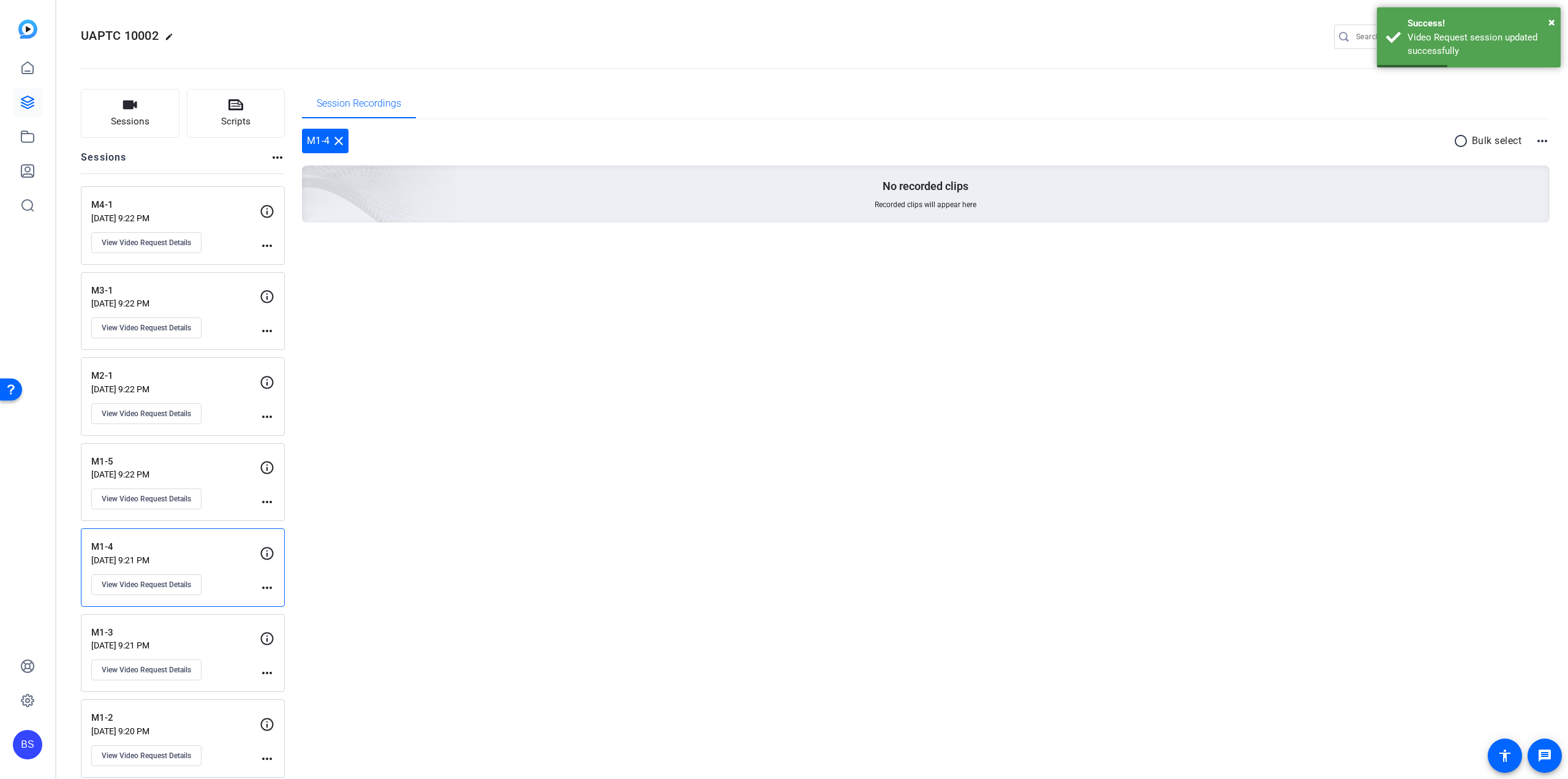
click at [204, 625] on p "M1-3" at bounding box center [176, 632] width 168 height 14
click at [181, 665] on span "View Video Request Details" at bounding box center [145, 669] width 89 height 10
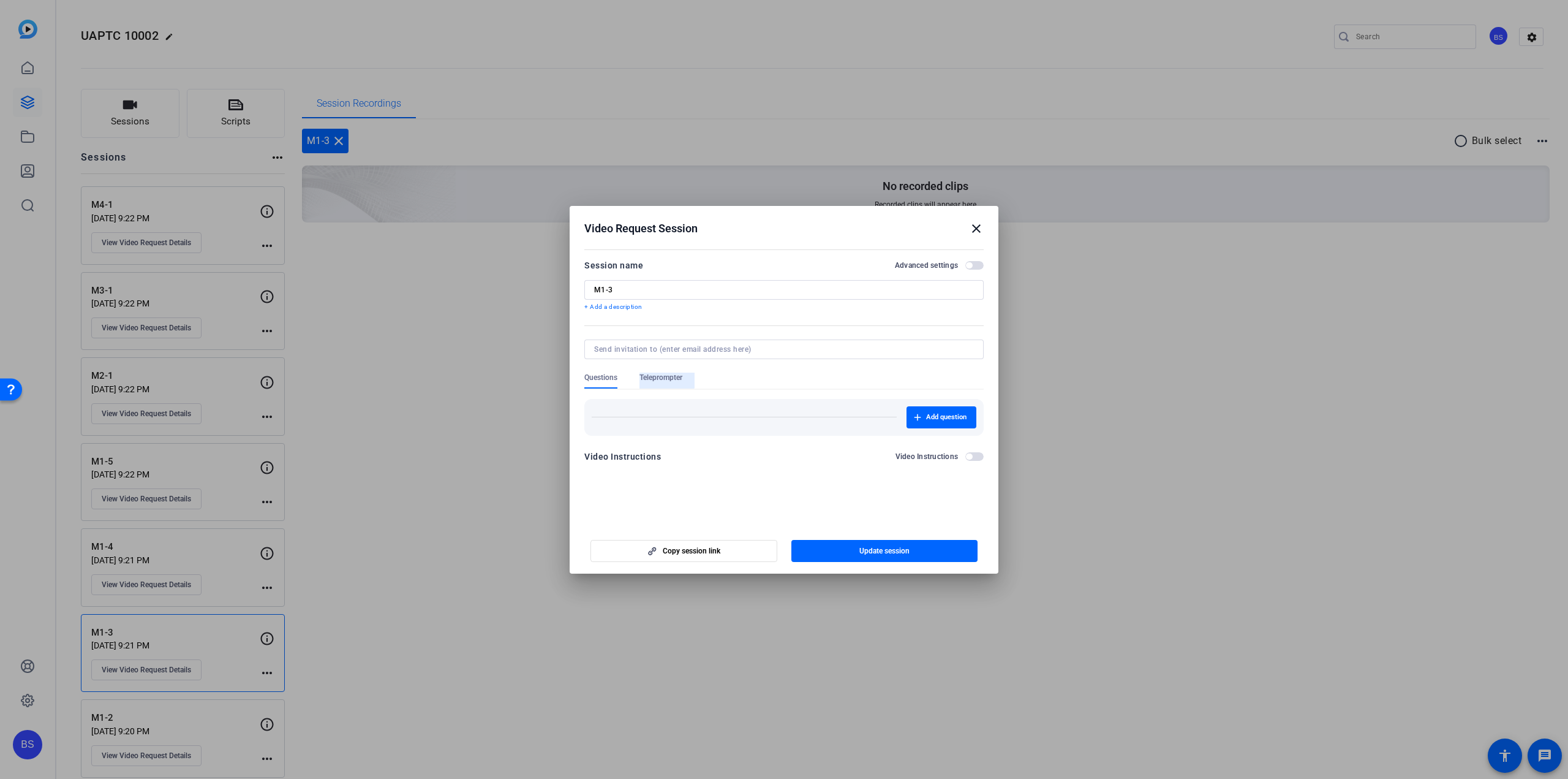
click at [656, 373] on span "Teleprompter" at bounding box center [661, 378] width 42 height 10
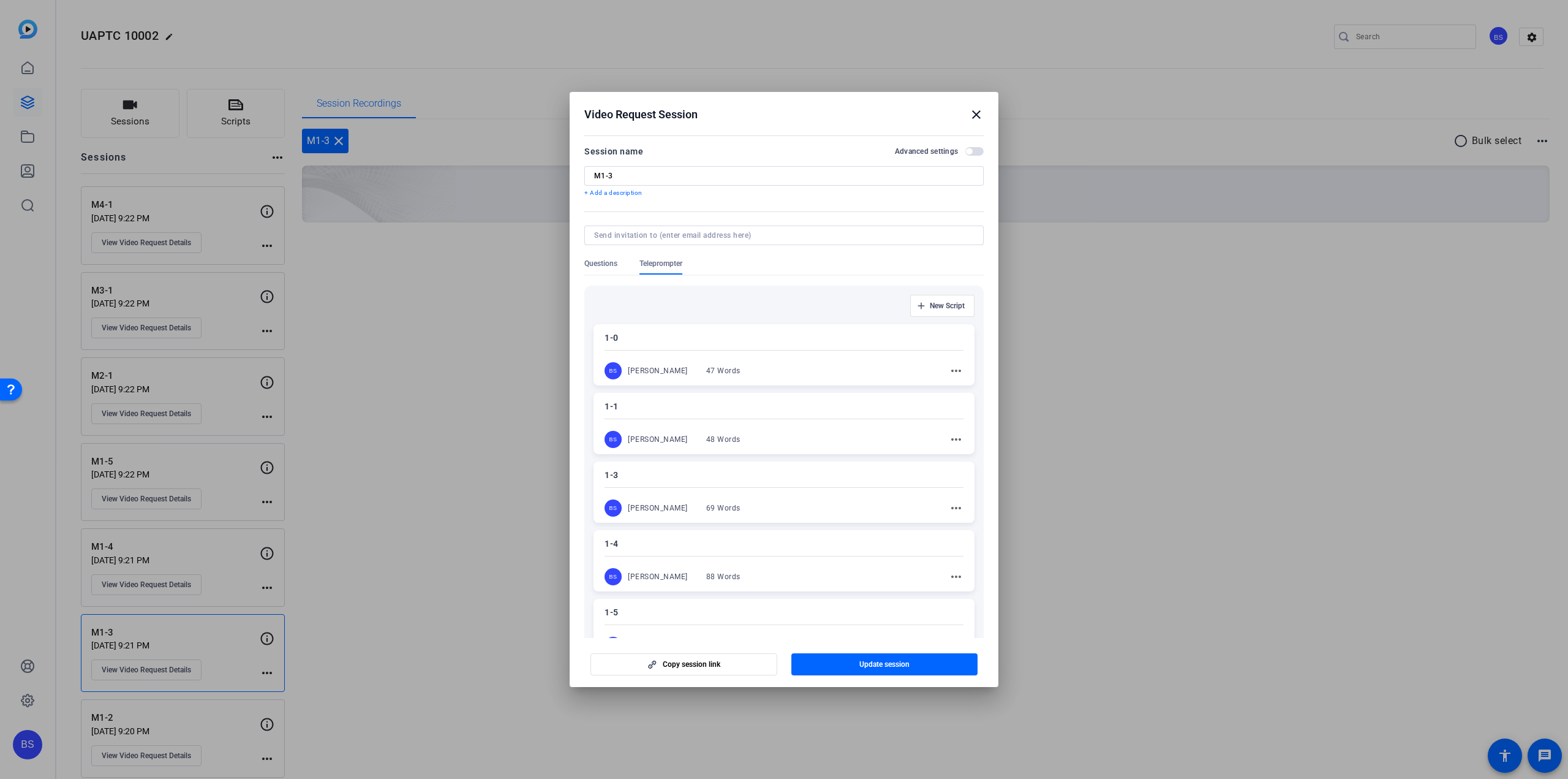
click at [656, 482] on div "1-3 BS [PERSON_NAME] 69 Words more_horiz" at bounding box center [784, 492] width 381 height 61
click at [893, 660] on span "Update session" at bounding box center [884, 665] width 50 height 10
click at [973, 114] on mat-icon "close" at bounding box center [976, 114] width 15 height 15
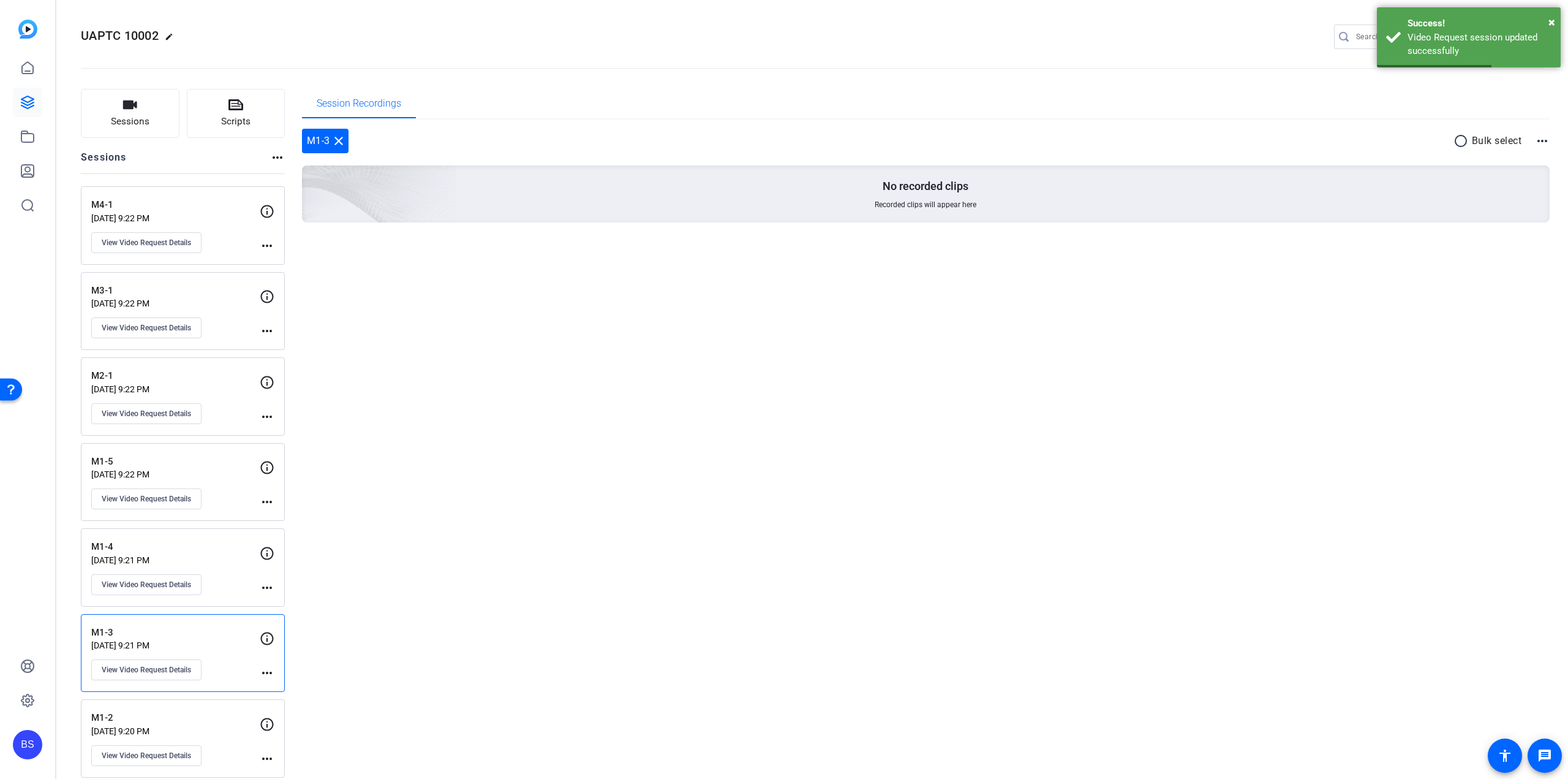
click at [181, 726] on p "[DATE] 9:20 PM" at bounding box center [176, 731] width 168 height 10
click at [175, 758] on button "View Video Request Details" at bounding box center [146, 755] width 110 height 20
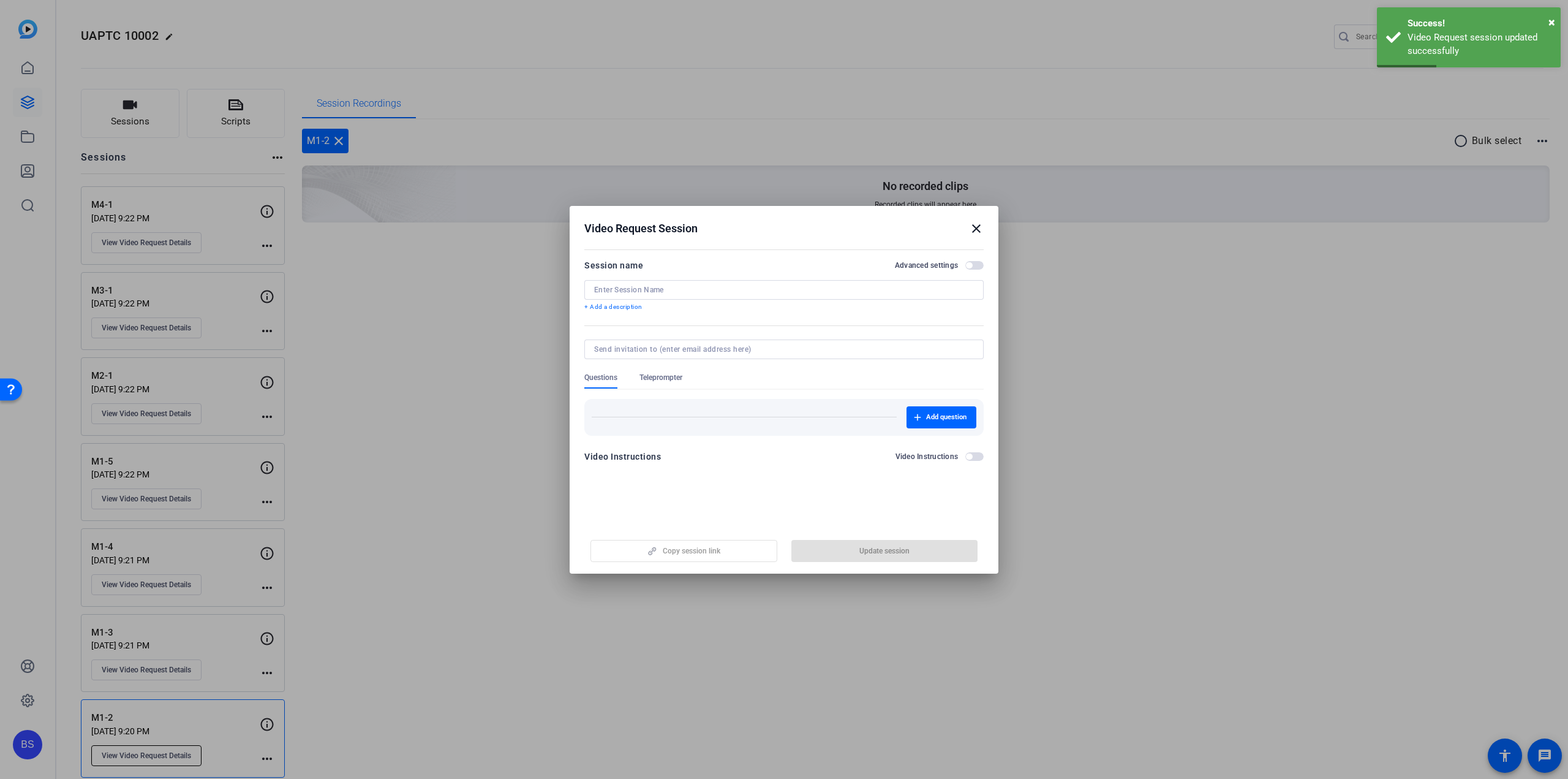
type input "M1-2"
click at [677, 373] on span "Teleprompter" at bounding box center [661, 378] width 42 height 10
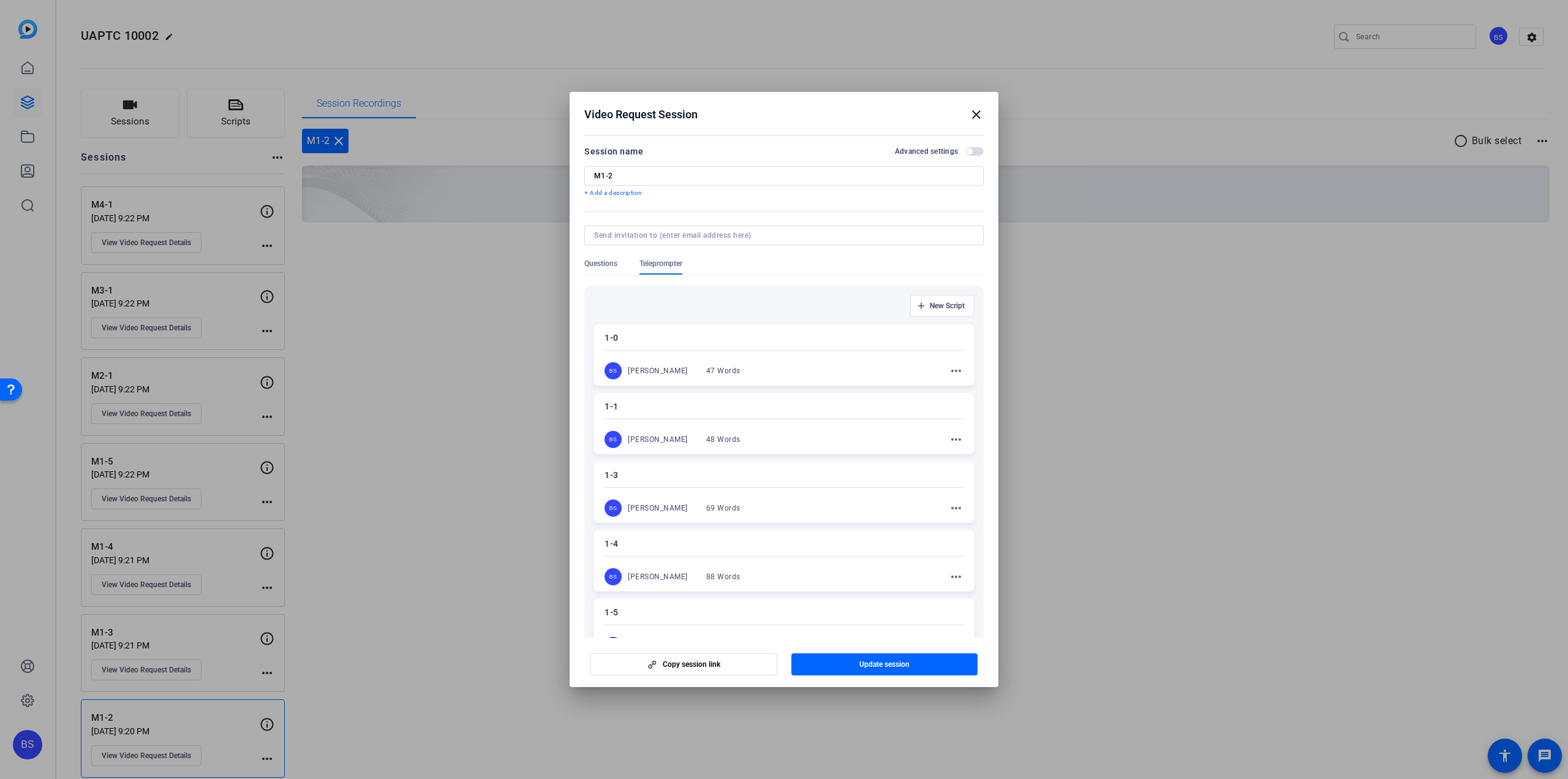
click at [683, 481] on p "1-3" at bounding box center [784, 475] width 359 height 15
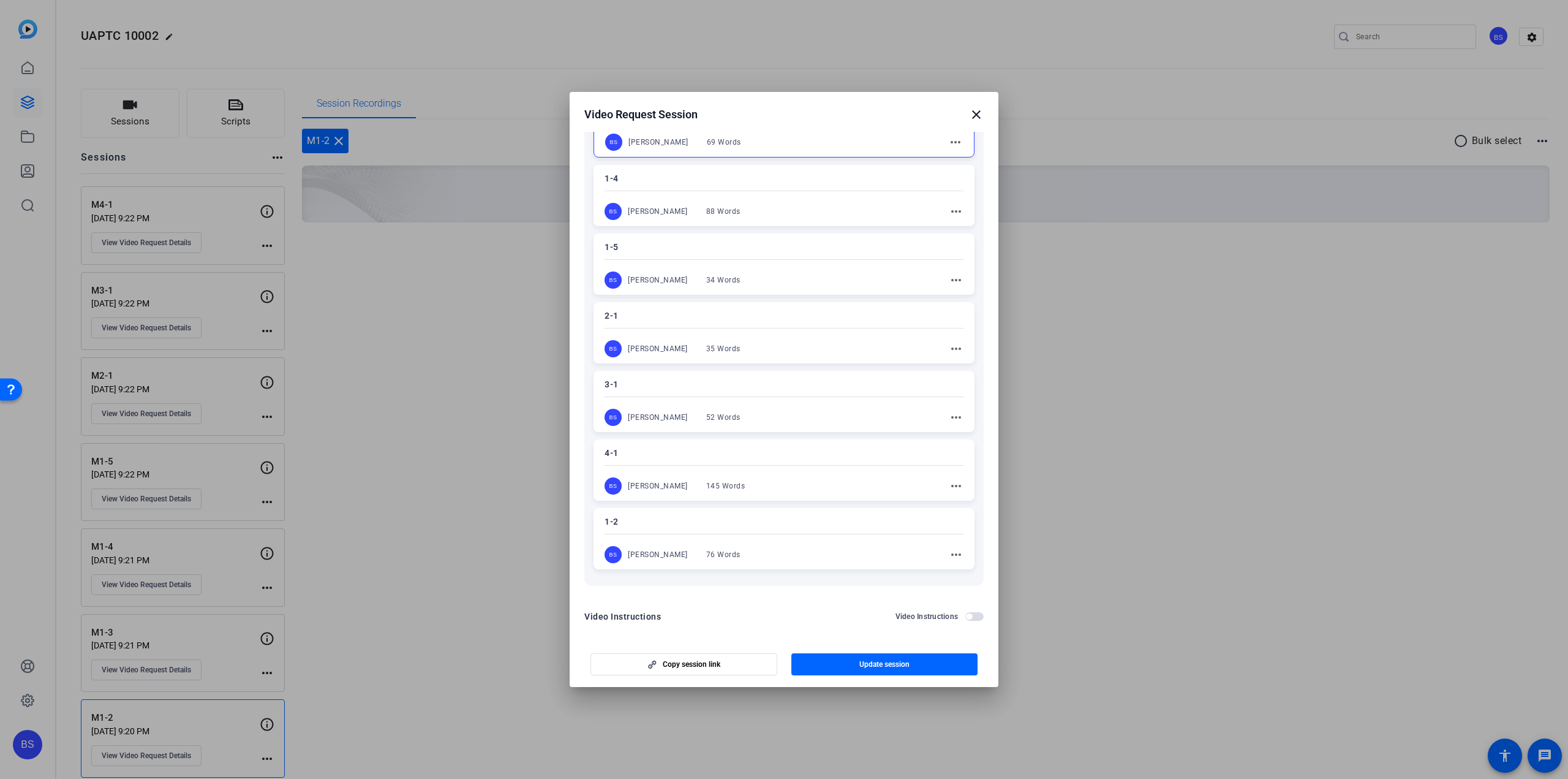
scroll to position [370, 0]
click at [717, 519] on p "1-2" at bounding box center [784, 518] width 359 height 15
click at [876, 660] on span "Update session" at bounding box center [884, 665] width 50 height 10
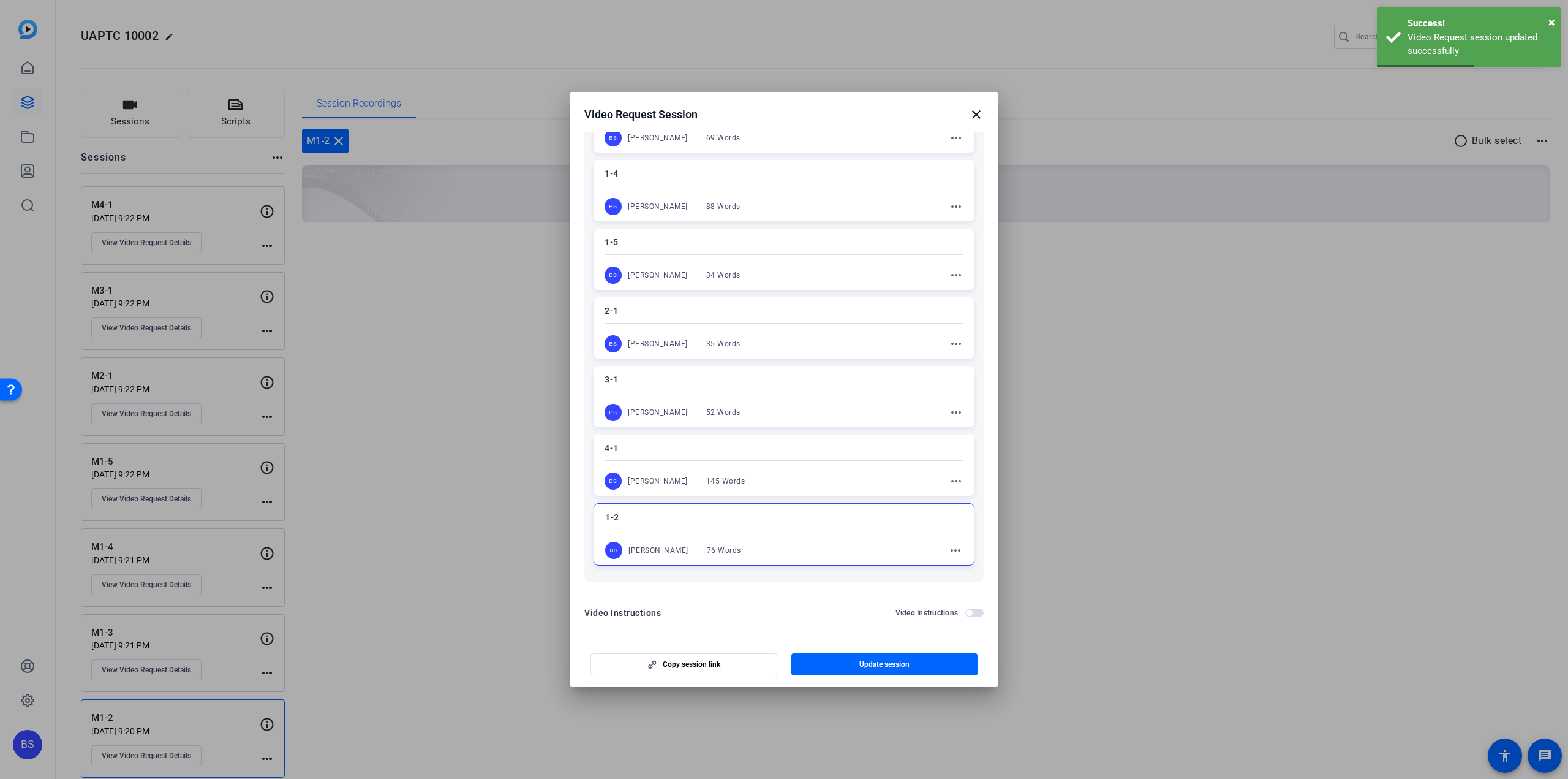
click at [984, 114] on h2 "Video Request Session close" at bounding box center [784, 111] width 429 height 40
click at [978, 114] on mat-icon "close" at bounding box center [976, 114] width 15 height 15
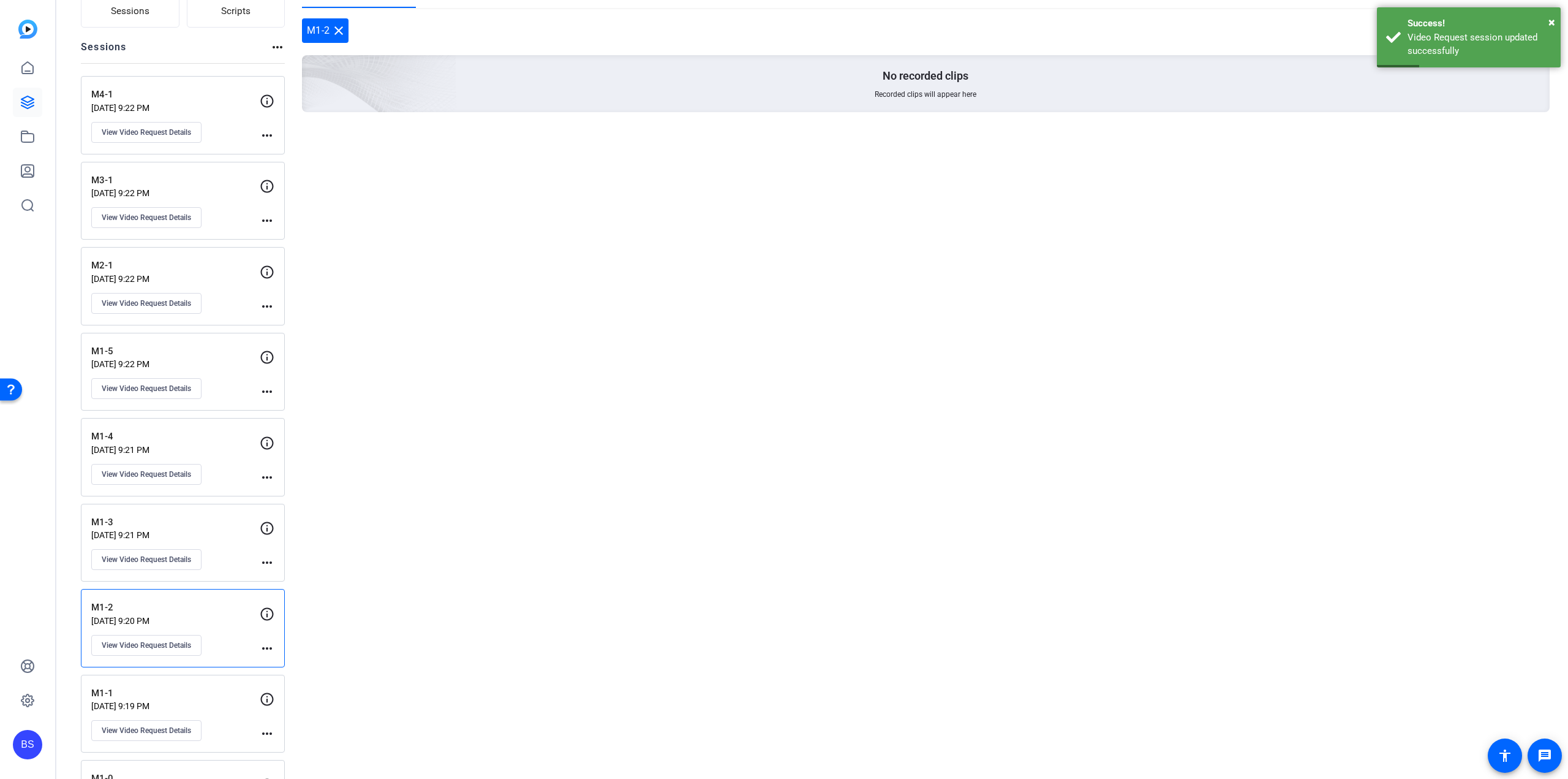
scroll to position [177, 0]
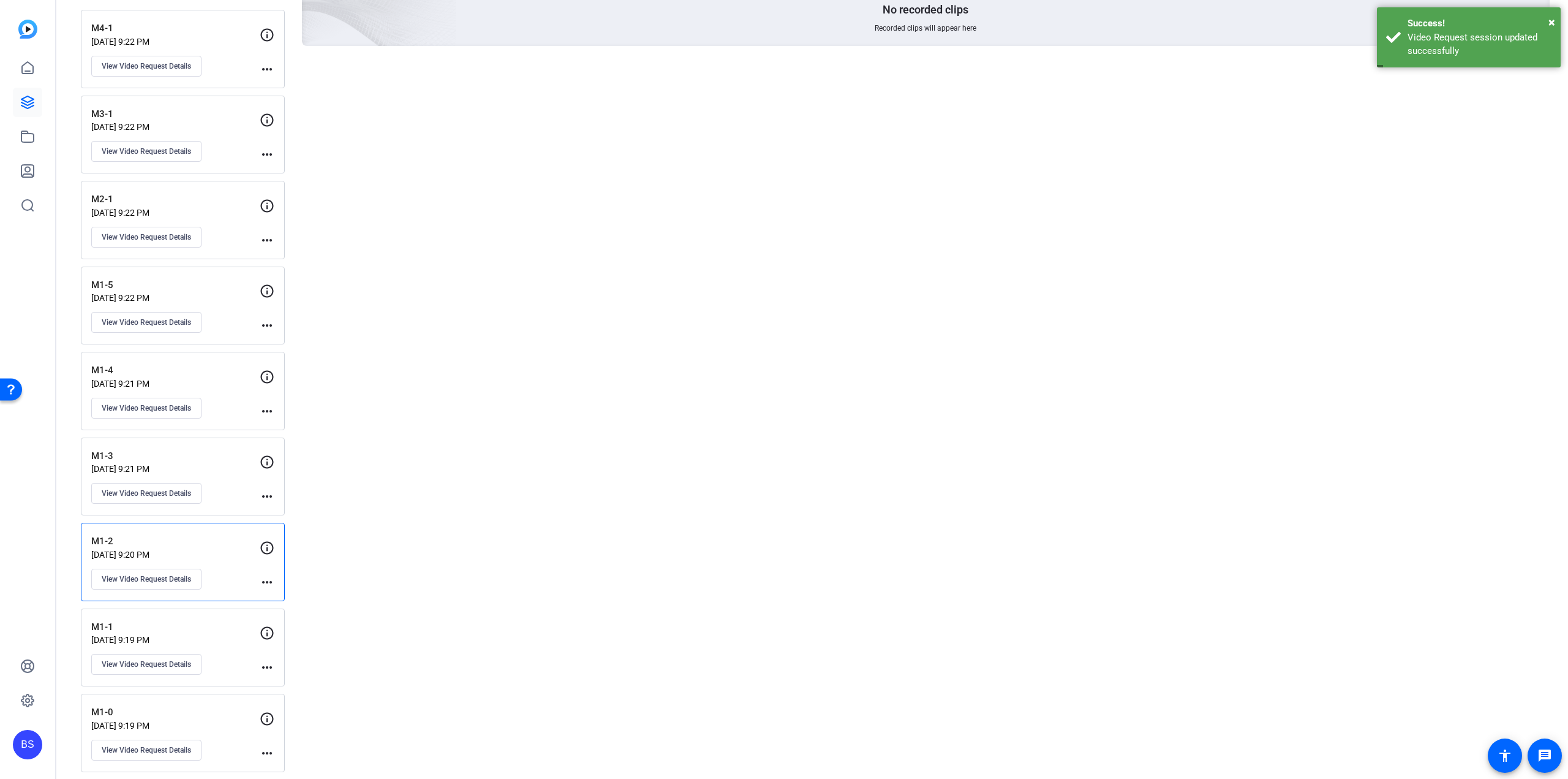
click at [184, 635] on p "[DATE] 9:19 PM" at bounding box center [176, 640] width 168 height 10
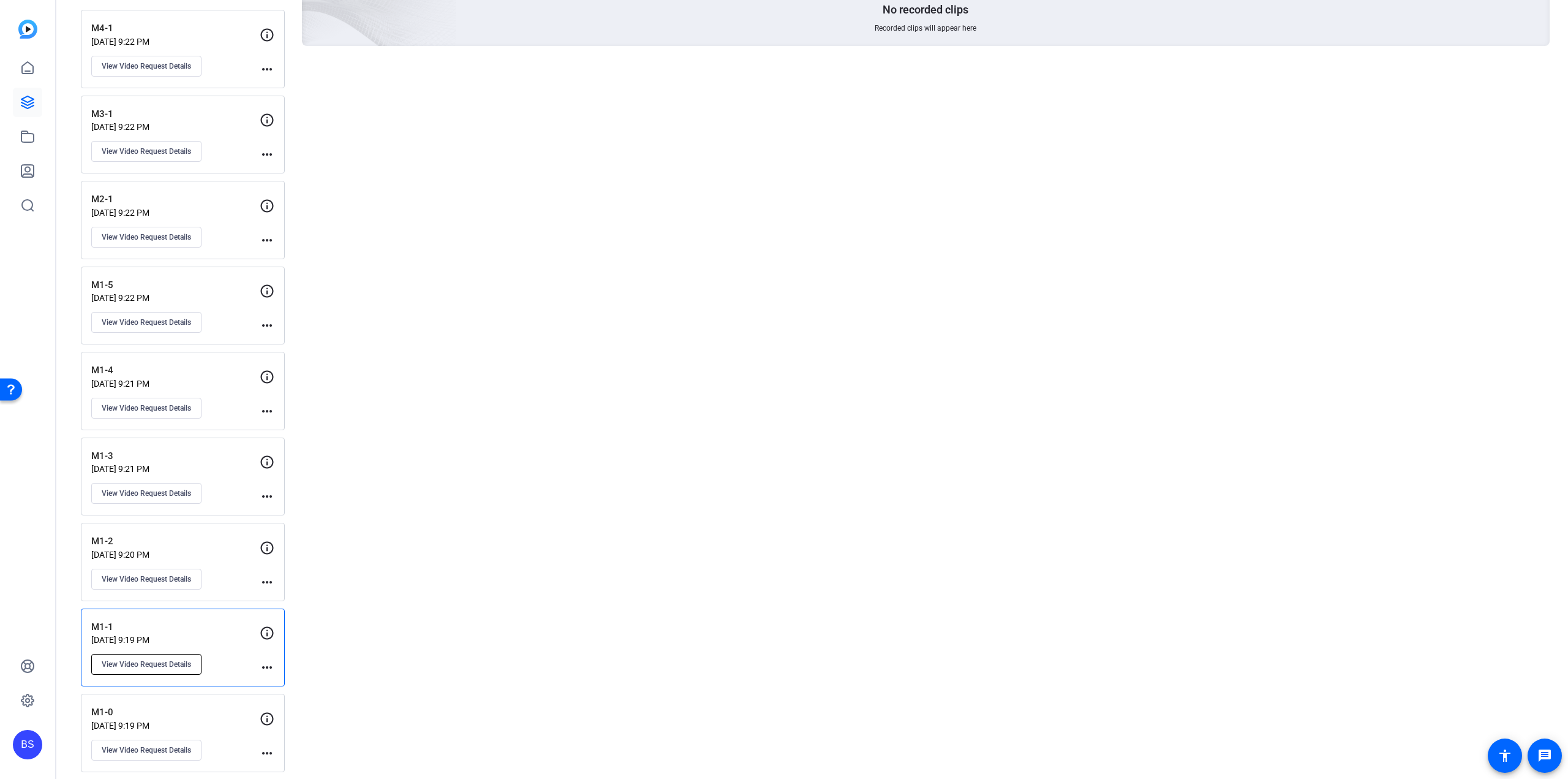
click at [148, 660] on span "View Video Request Details" at bounding box center [145, 665] width 89 height 10
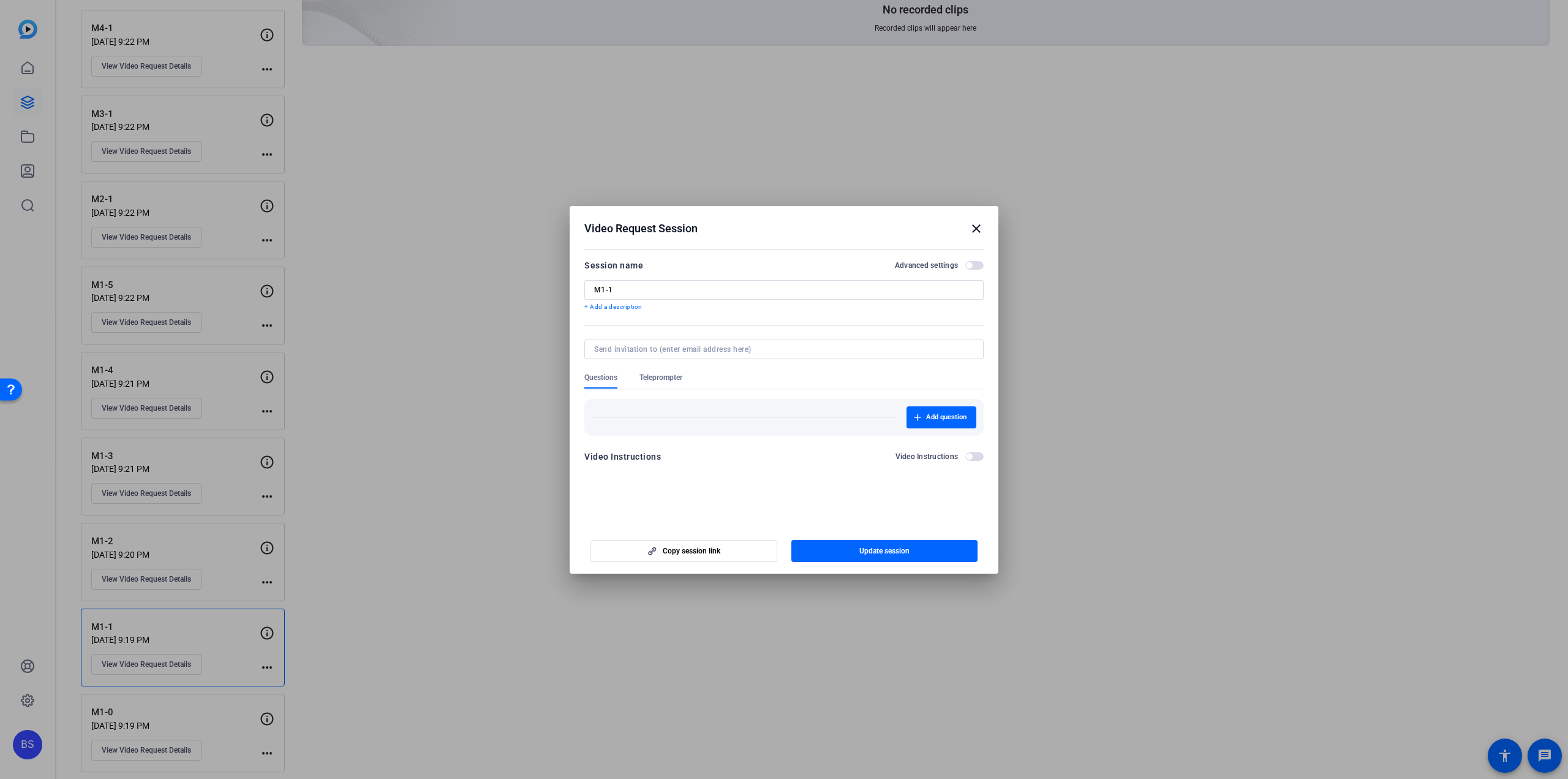
click at [655, 384] on span "Teleprompter" at bounding box center [661, 380] width 42 height 16
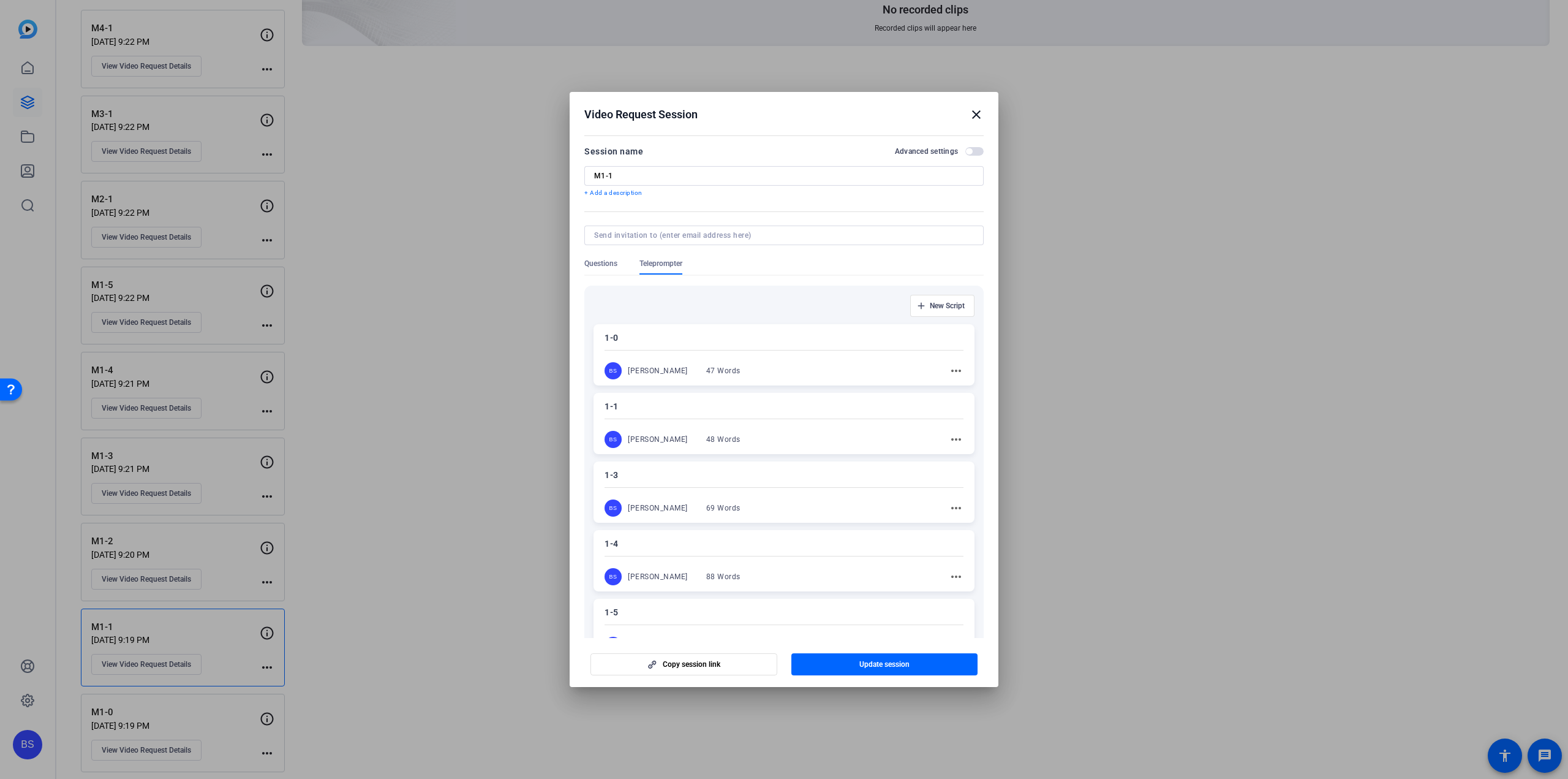
click at [699, 406] on p "1-1" at bounding box center [784, 406] width 359 height 15
click at [870, 661] on span "Update session" at bounding box center [884, 665] width 50 height 10
click at [976, 112] on mat-icon "close" at bounding box center [976, 114] width 15 height 15
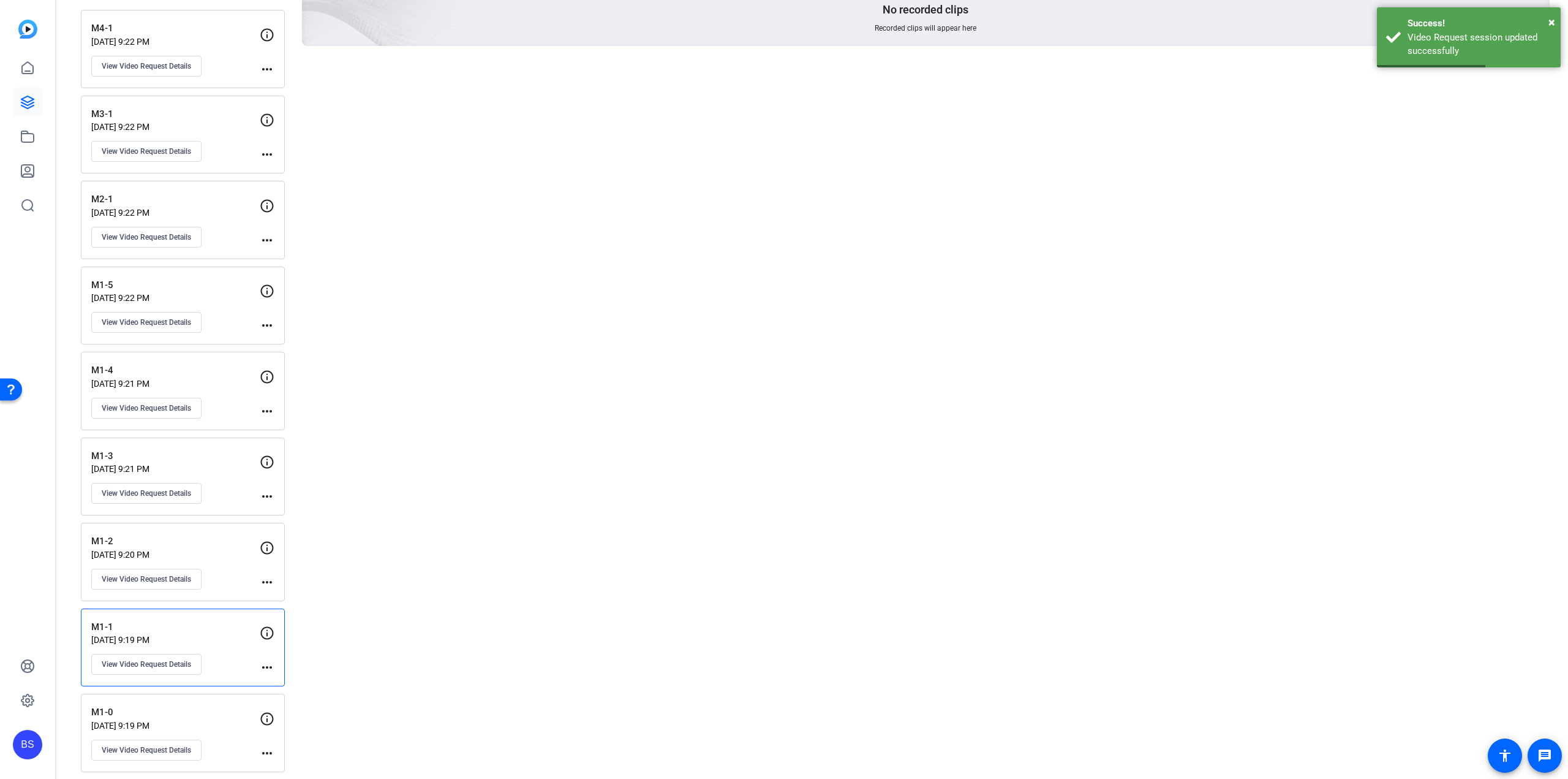
click at [202, 694] on div "M1-0 [DATE] 9:19 PM View Video Request Details more_horiz" at bounding box center [183, 733] width 204 height 78
click at [181, 747] on span "View Video Request Details" at bounding box center [145, 750] width 89 height 10
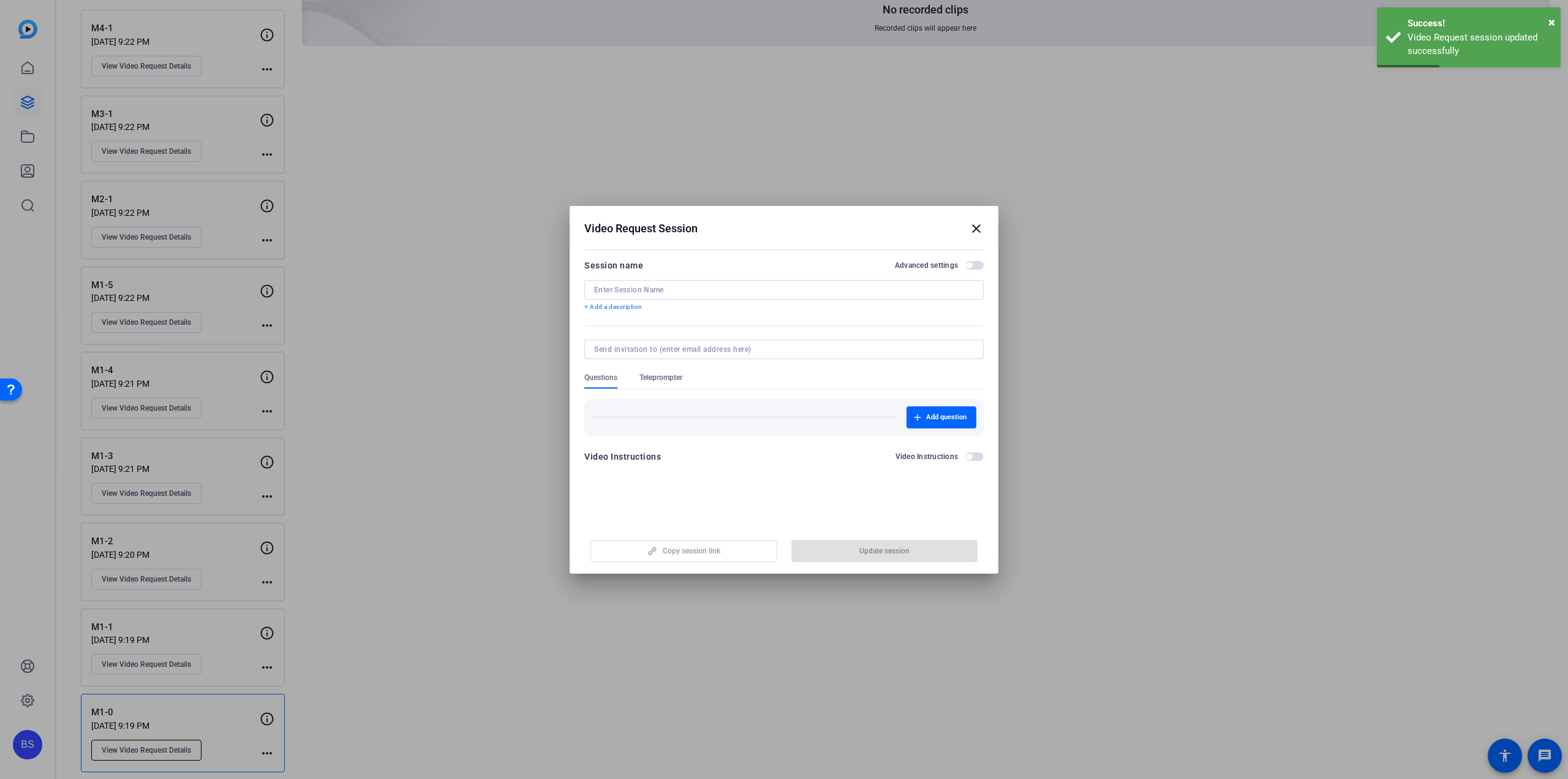
type input "M1-0"
click at [654, 381] on span "Teleprompter" at bounding box center [661, 378] width 42 height 10
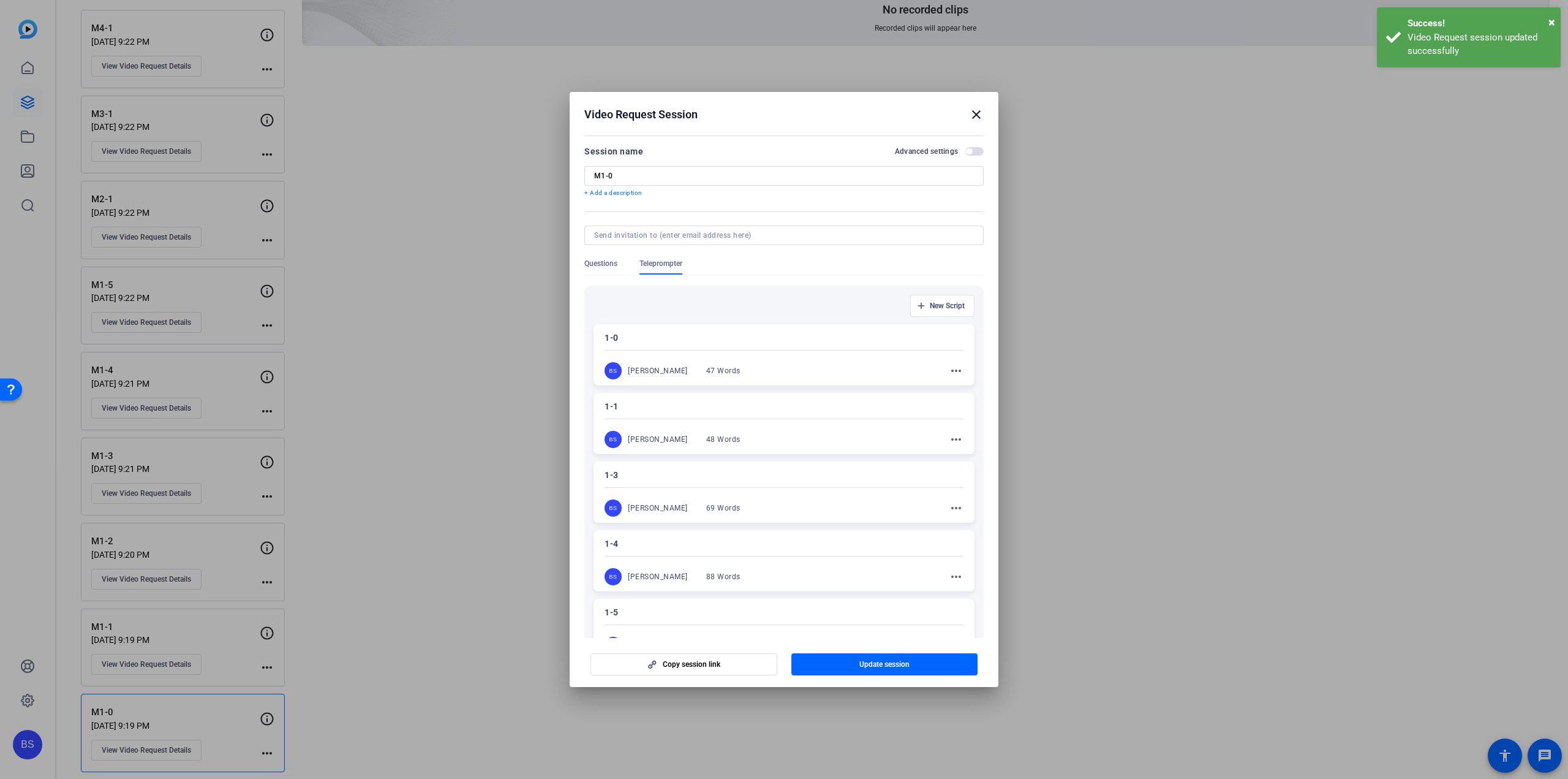
click at [668, 337] on p "1-0" at bounding box center [784, 338] width 359 height 15
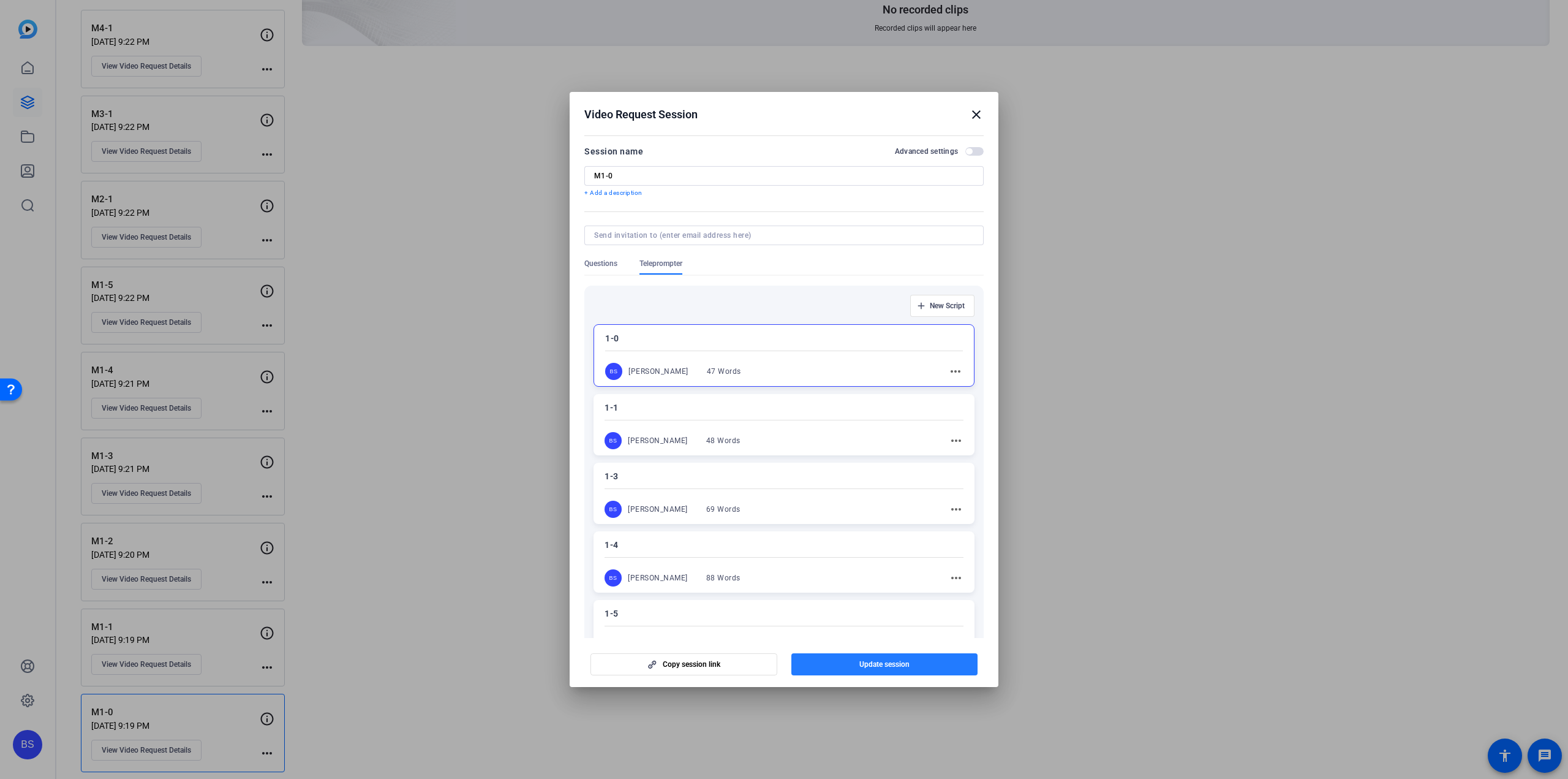
click at [866, 671] on span "button" at bounding box center [885, 665] width 187 height 29
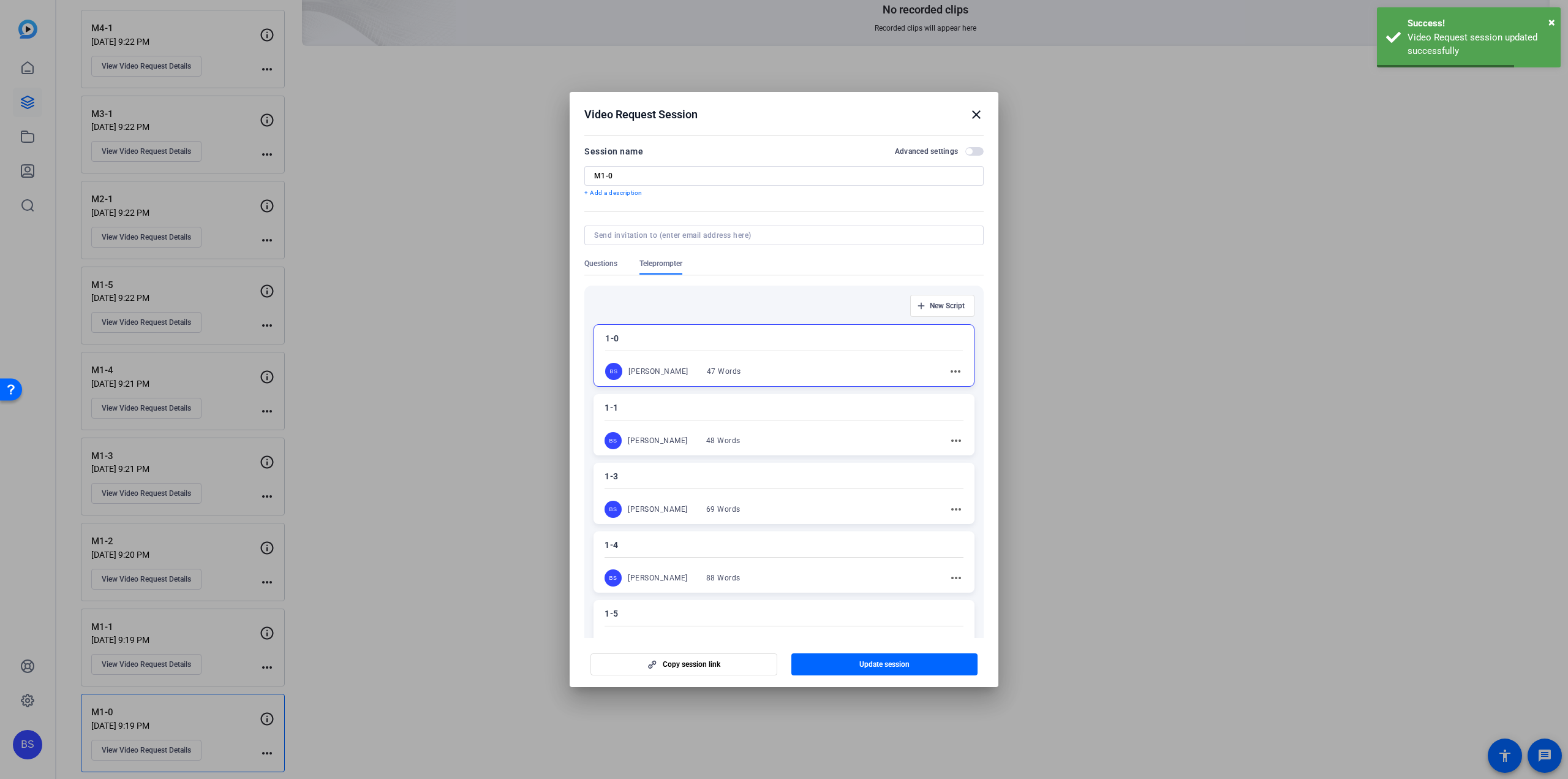
click at [978, 115] on mat-icon "close" at bounding box center [976, 114] width 15 height 15
